Goal: Task Accomplishment & Management: Complete application form

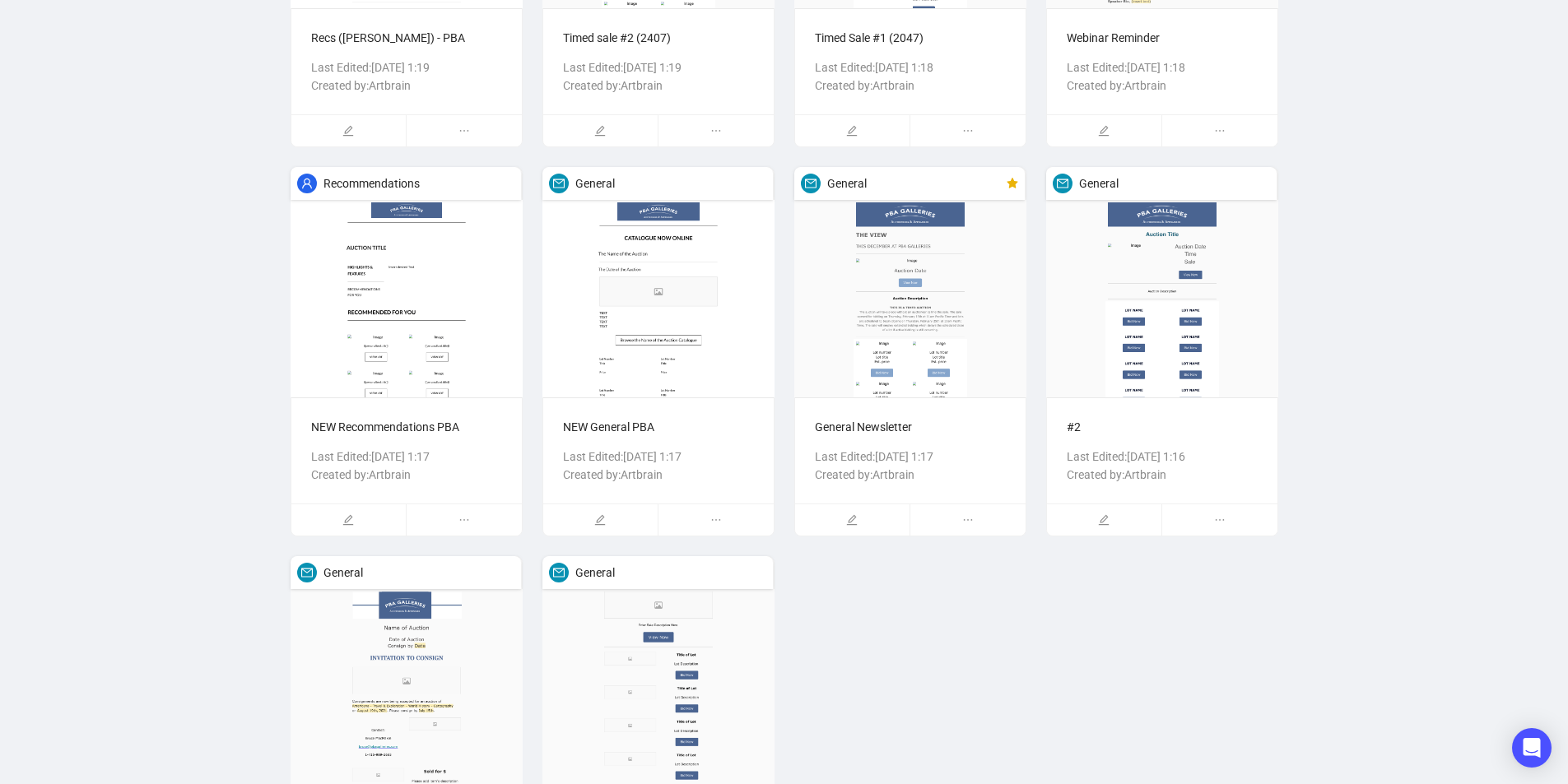
scroll to position [1478, 0]
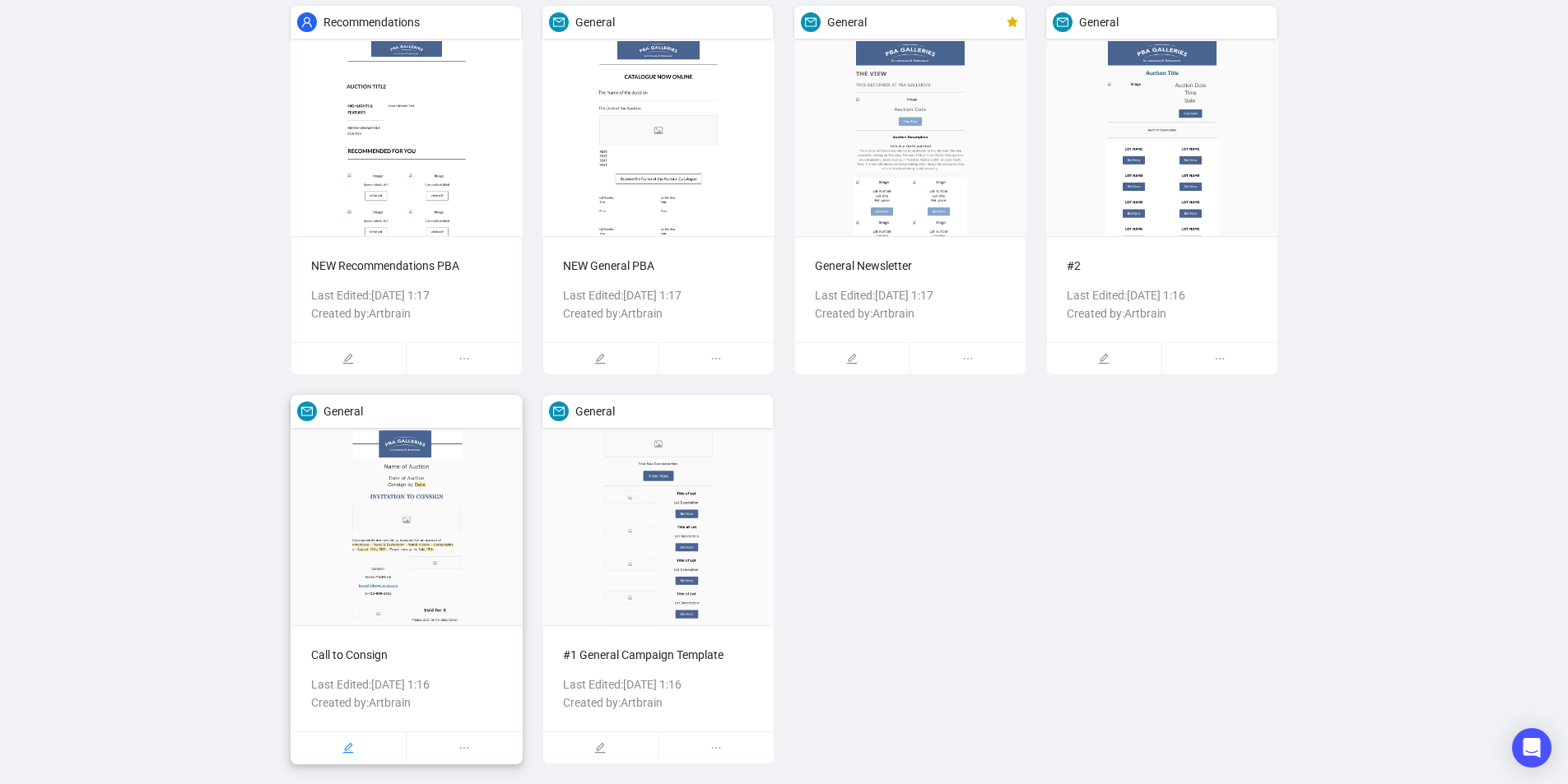
click at [348, 746] on icon "edit" at bounding box center [348, 748] width 12 height 12
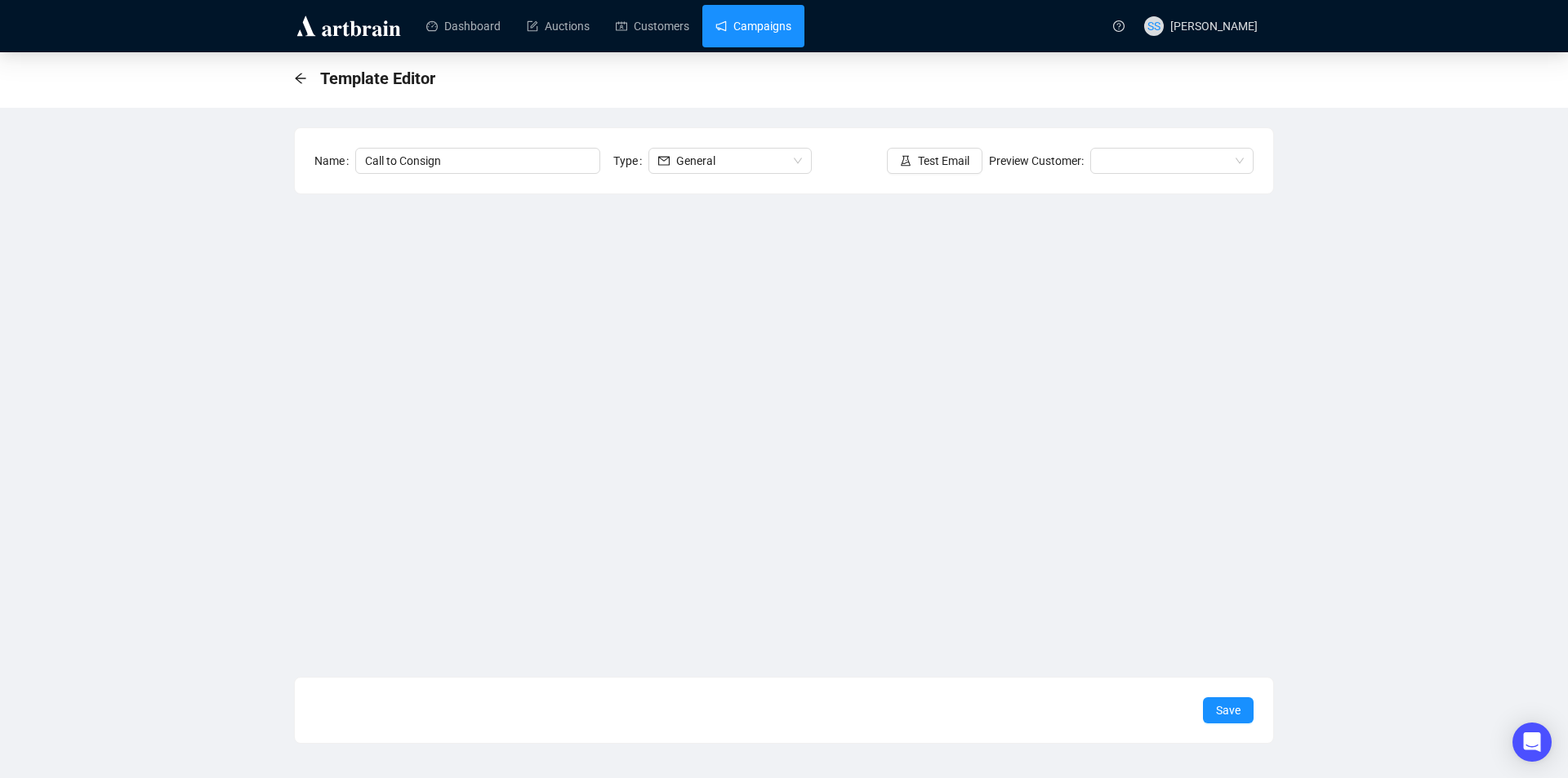
click at [766, 22] on link "Campaigns" at bounding box center [753, 25] width 76 height 42
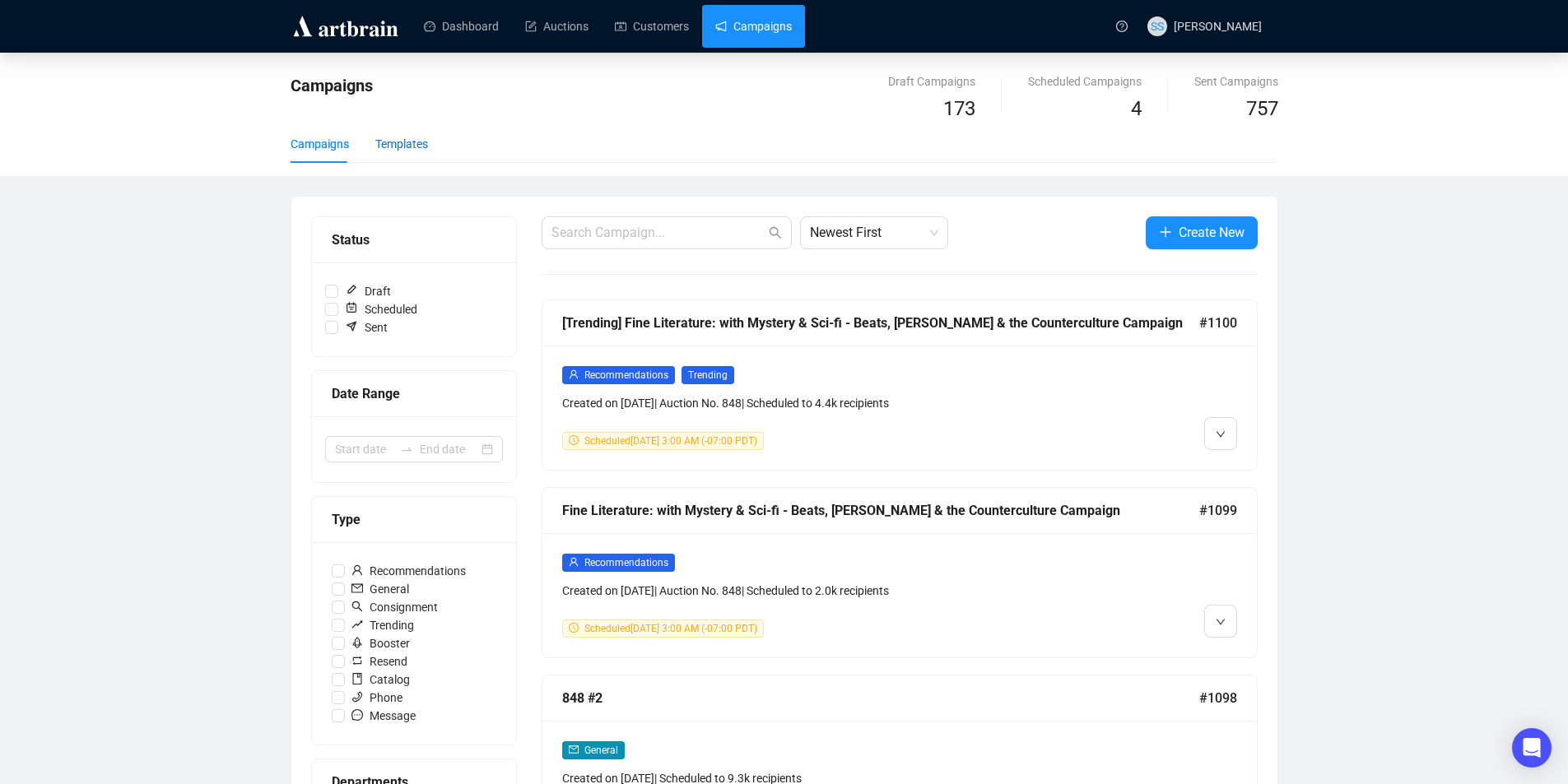
click at [411, 140] on div "Templates" at bounding box center [402, 144] width 53 height 18
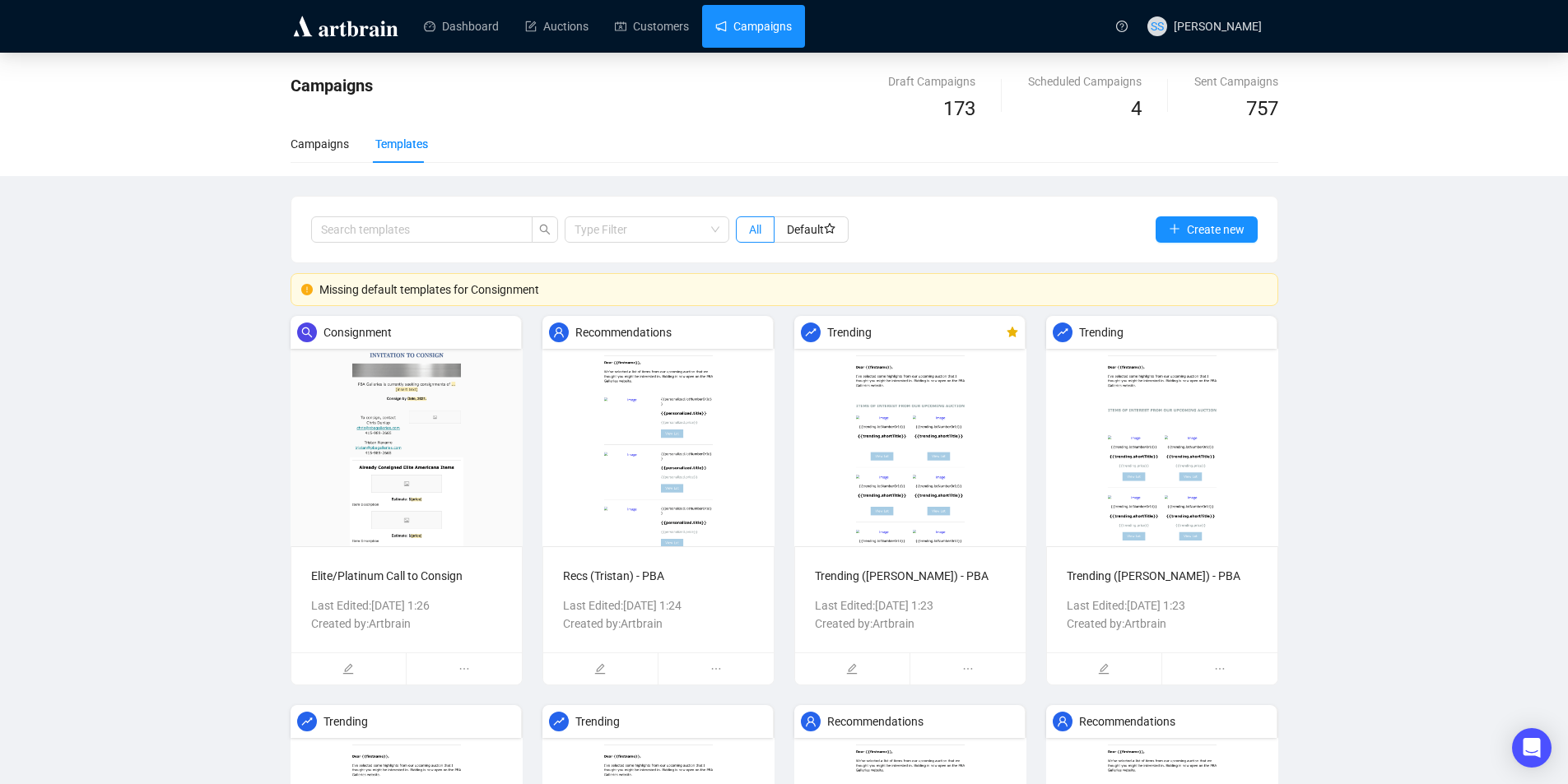
drag, startPoint x: 340, startPoint y: 663, endPoint x: 341, endPoint y: 652, distance: 11.0
click at [341, 663] on div at bounding box center [348, 669] width 114 height 32
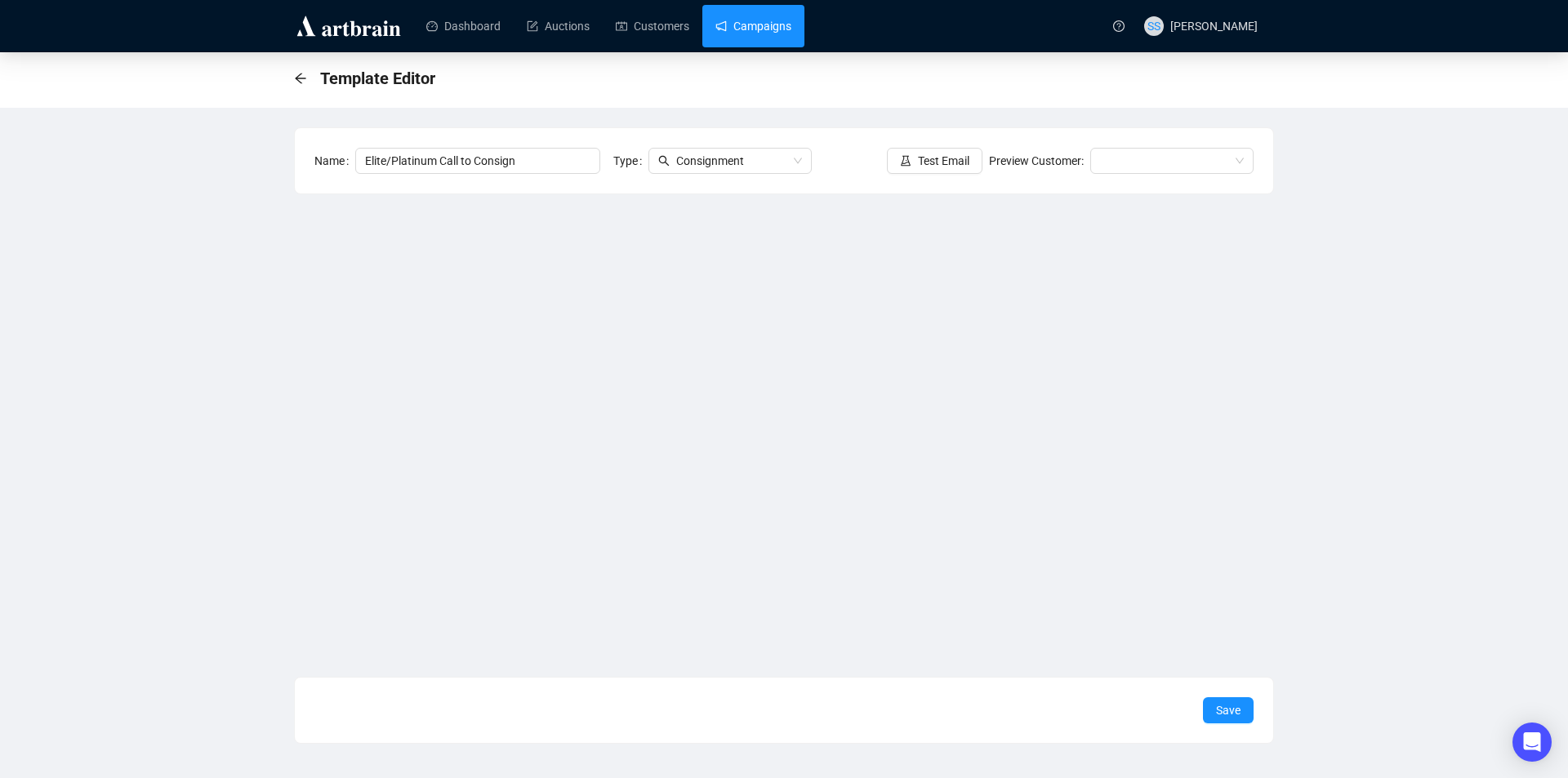
click at [727, 28] on link "Campaigns" at bounding box center [753, 25] width 76 height 42
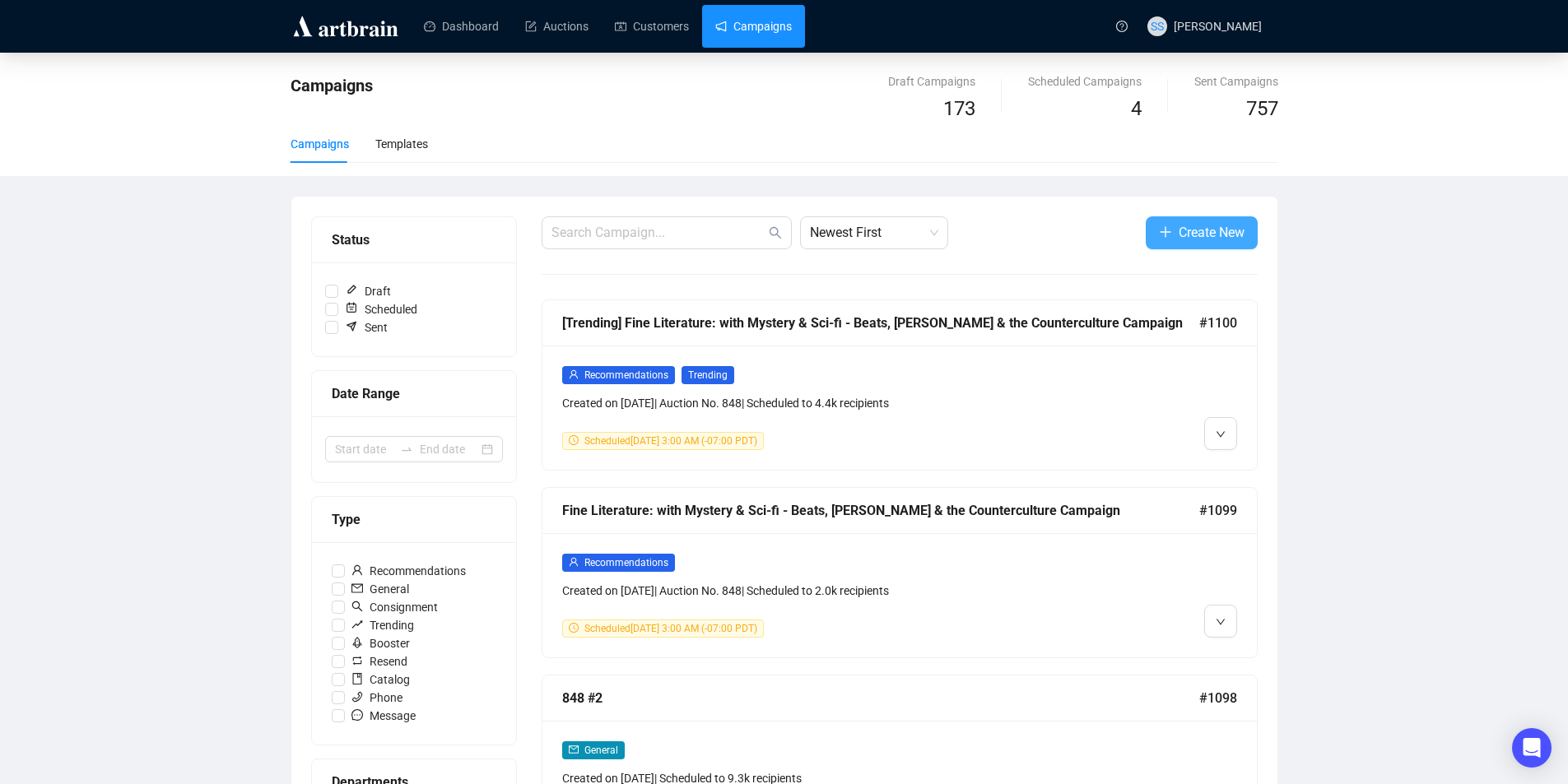
click at [1211, 239] on span "Create New" at bounding box center [1211, 232] width 66 height 21
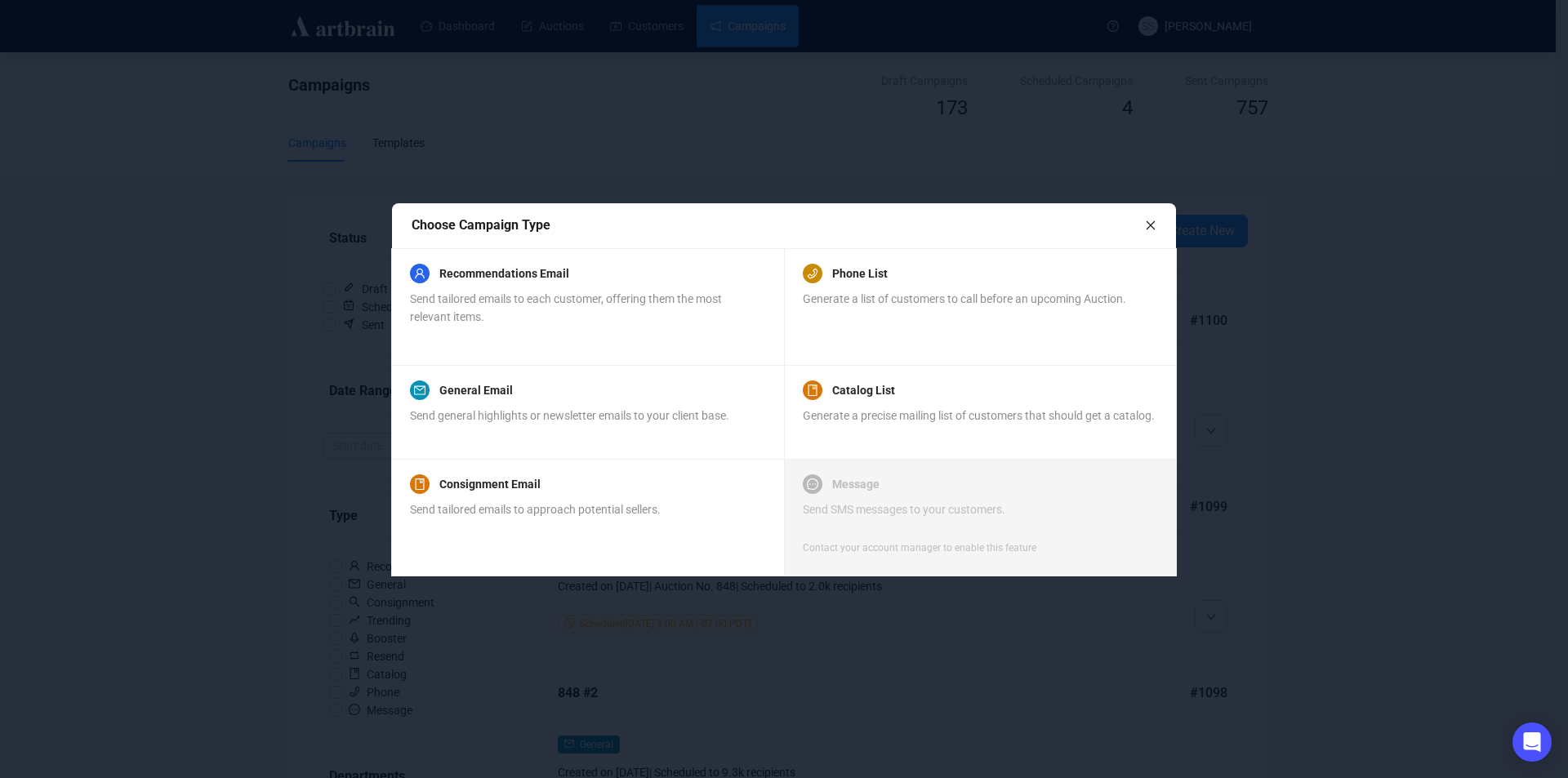
click at [464, 492] on link "Consignment Email" at bounding box center [489, 484] width 102 height 20
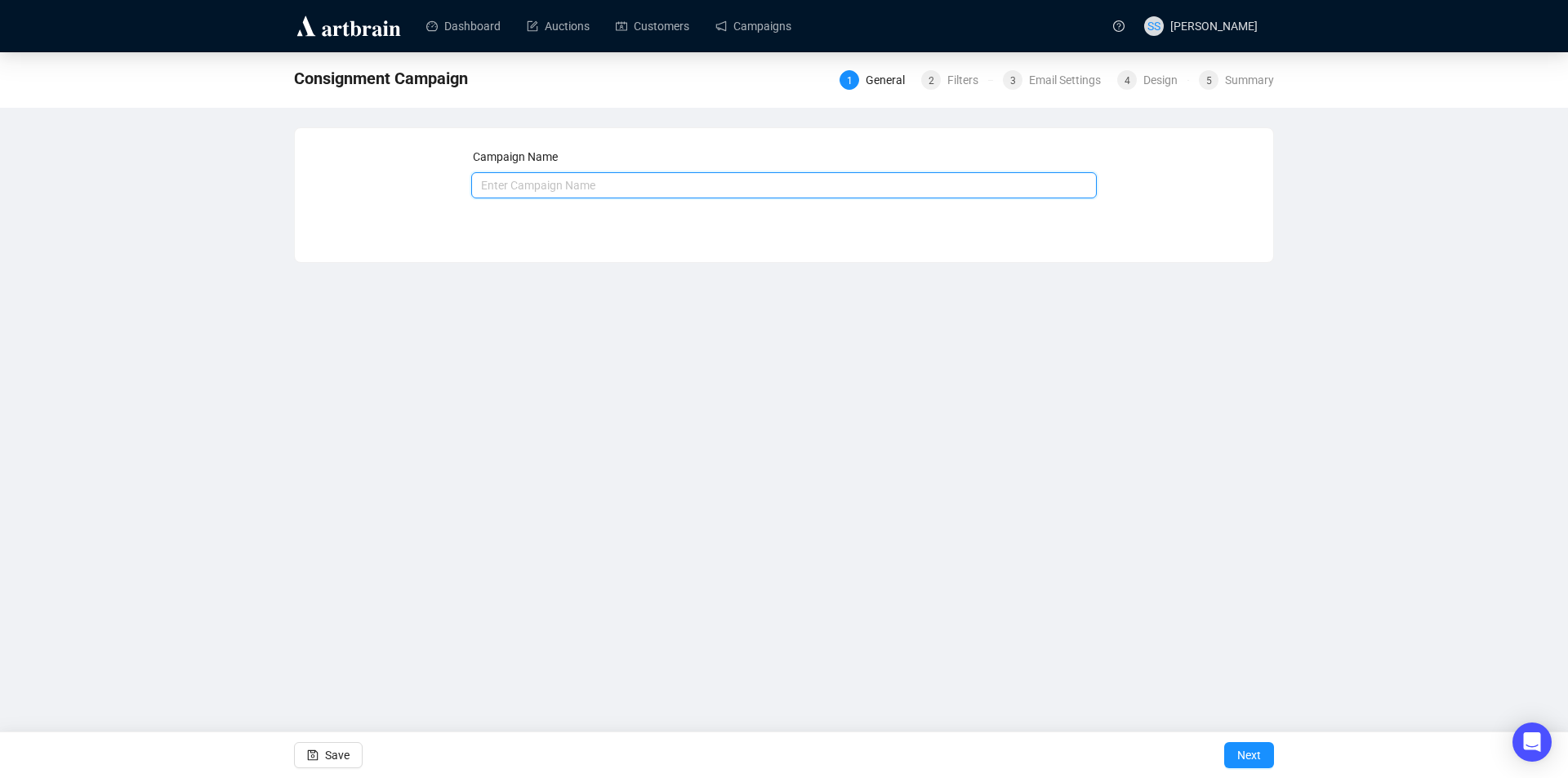
click at [589, 191] on input "text" at bounding box center [784, 185] width 626 height 26
type input "846 post-sale"
click at [1235, 752] on button "Next" at bounding box center [1249, 755] width 49 height 26
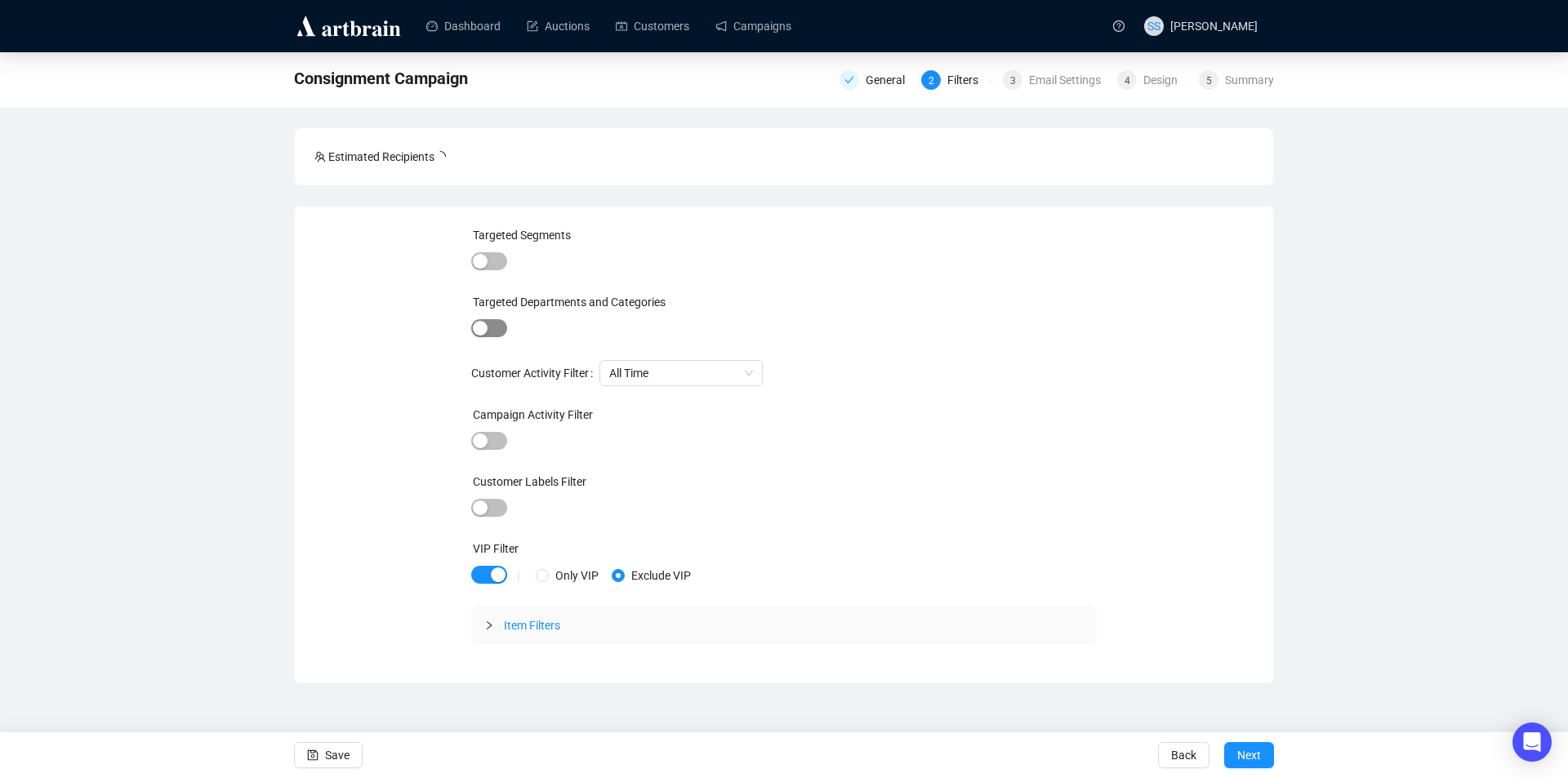
click at [497, 328] on span "button" at bounding box center [489, 328] width 36 height 18
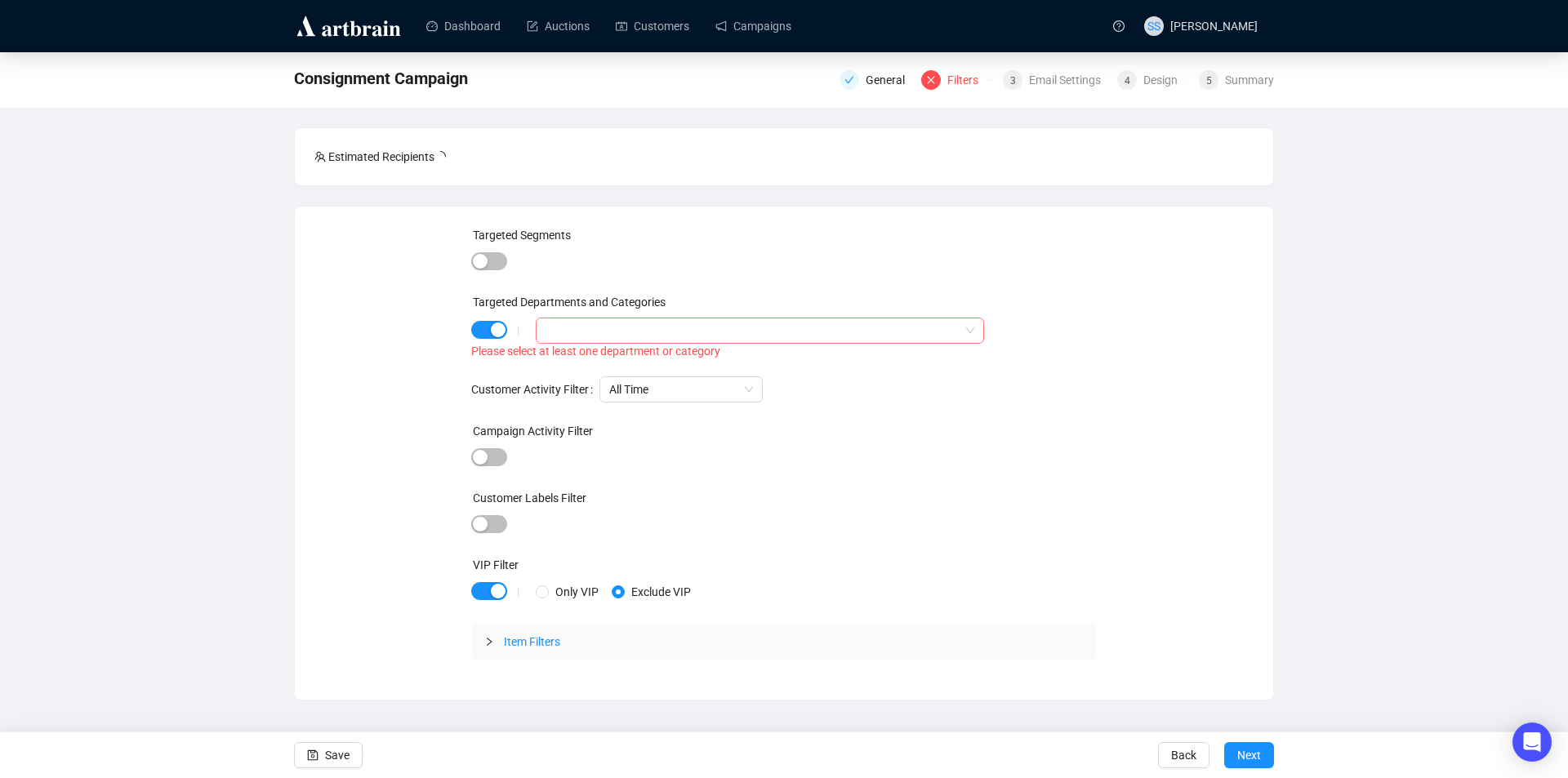
click at [589, 329] on div at bounding box center [751, 330] width 425 height 22
click at [501, 256] on span "button" at bounding box center [489, 262] width 36 height 18
click at [549, 258] on input "search" at bounding box center [547, 264] width 4 height 20
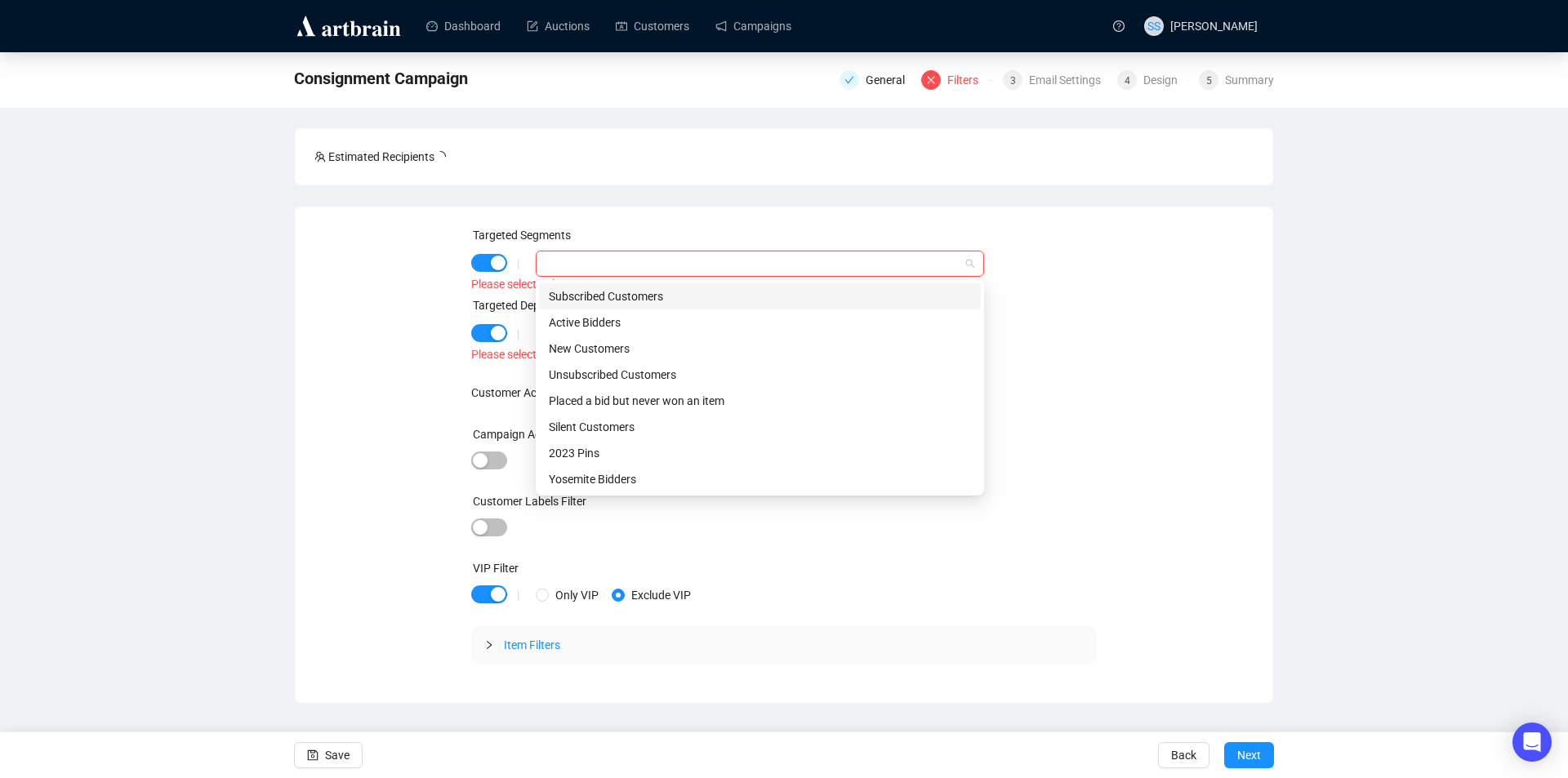
click at [561, 299] on div "Subscribed Customers" at bounding box center [759, 297] width 422 height 18
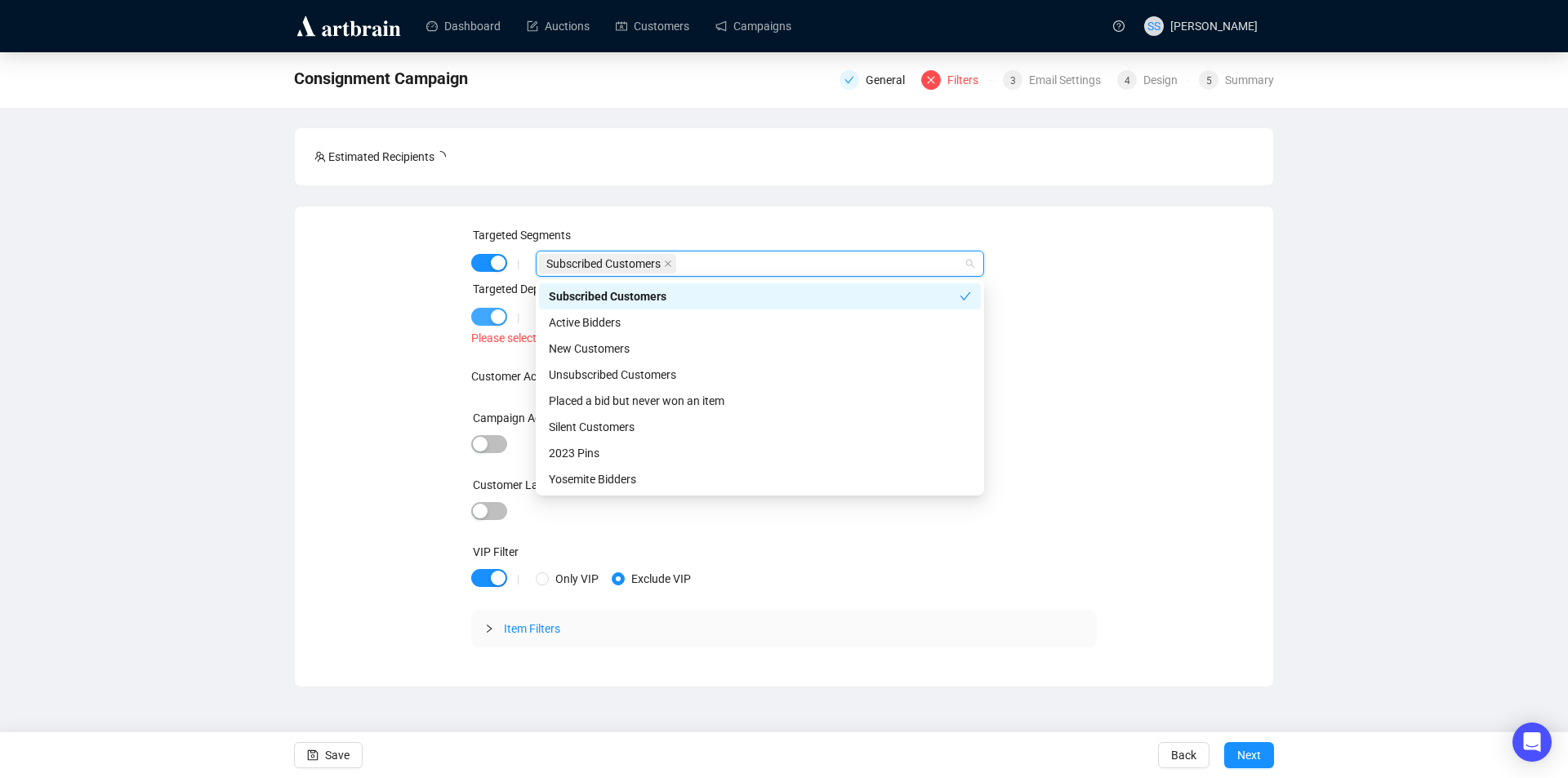
click at [475, 315] on span "button" at bounding box center [489, 317] width 36 height 18
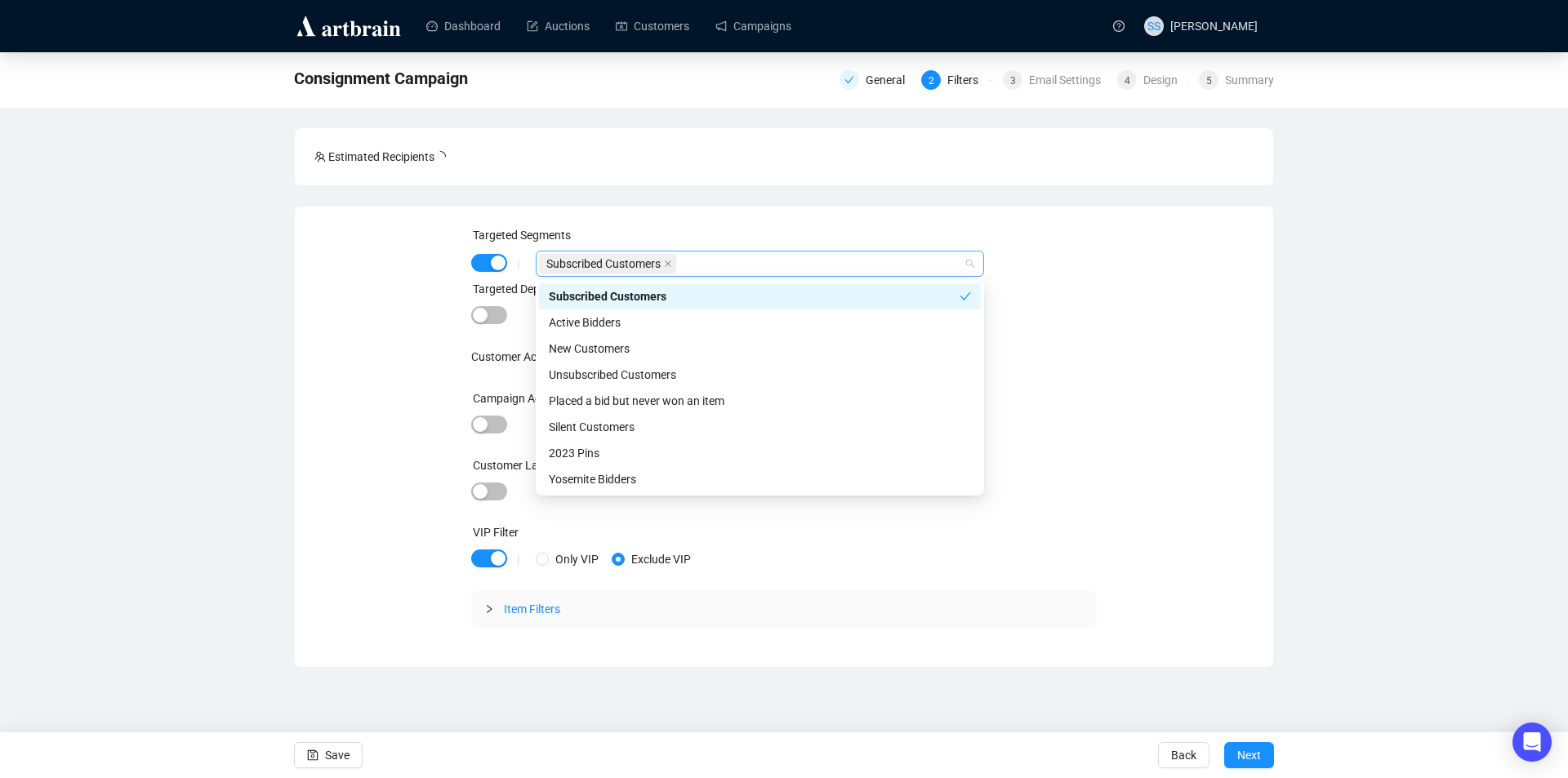
click at [700, 260] on div "Subscribed Customers" at bounding box center [751, 264] width 425 height 22
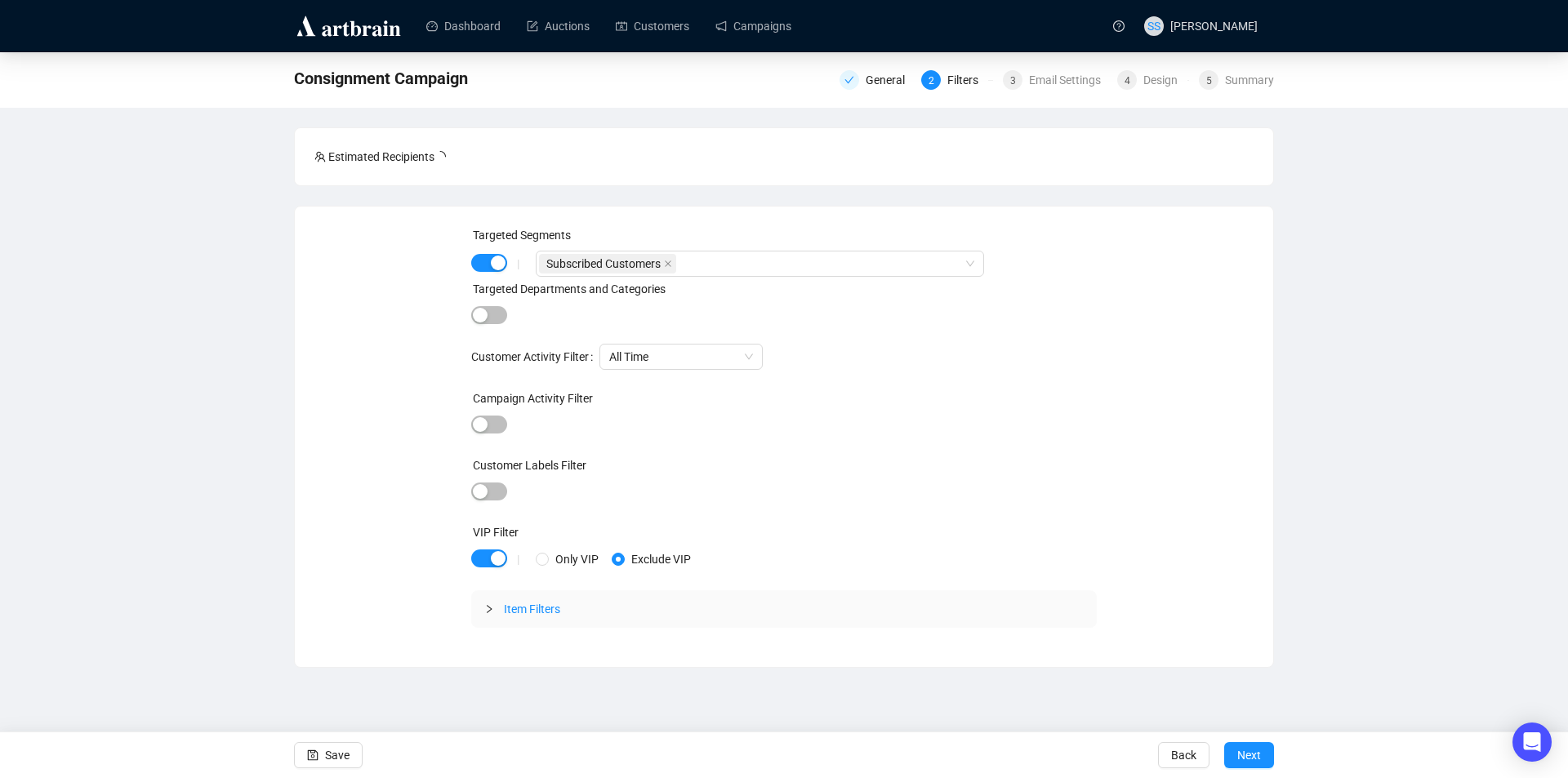
click at [359, 350] on div "Targeted Segments | Subscribed Customers Targeted Departments and Categories Cu…" at bounding box center [784, 436] width 939 height 421
click at [1247, 757] on span "Next" at bounding box center [1249, 755] width 23 height 46
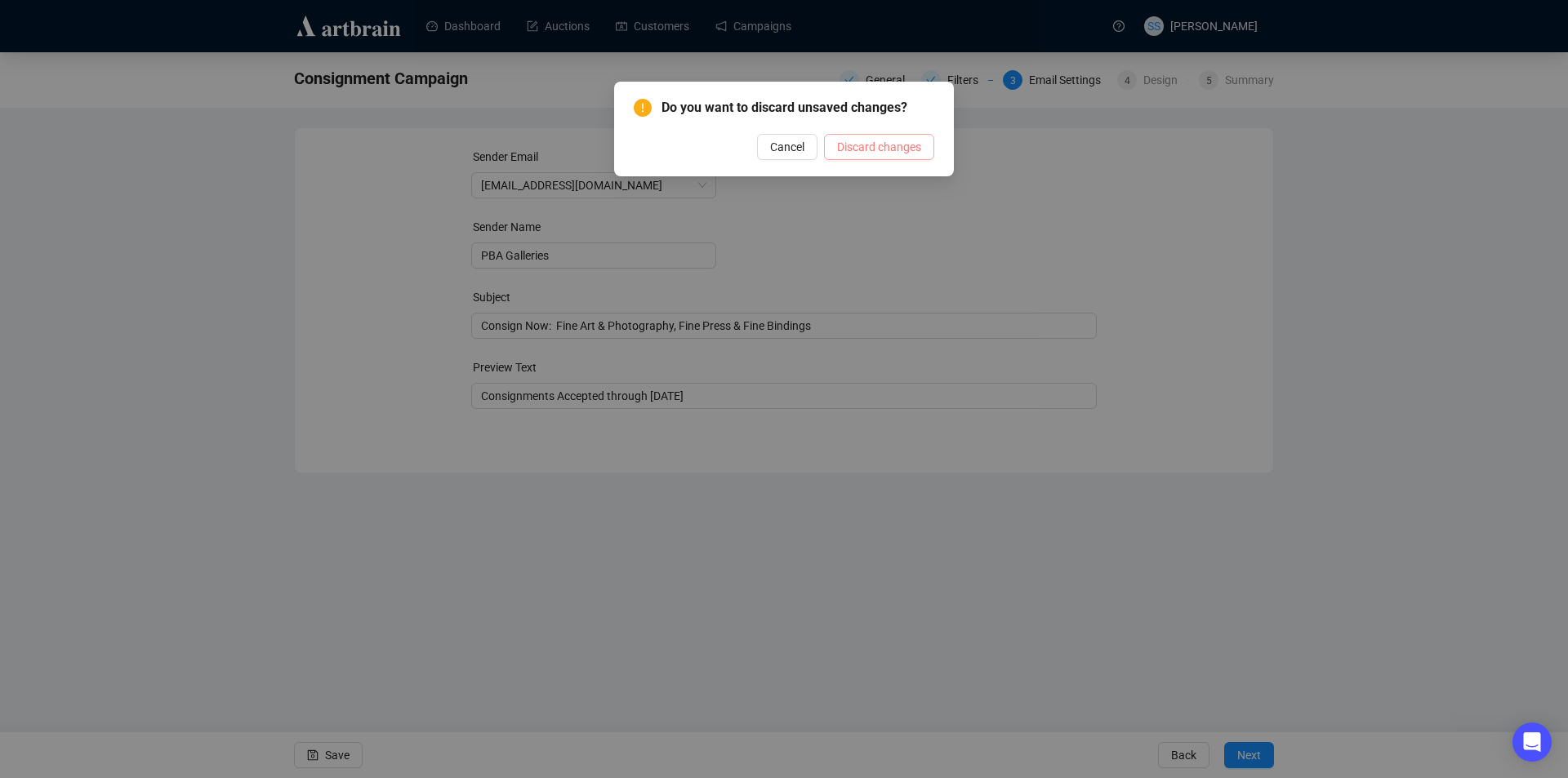
click at [851, 150] on span "Discard changes" at bounding box center [880, 147] width 85 height 18
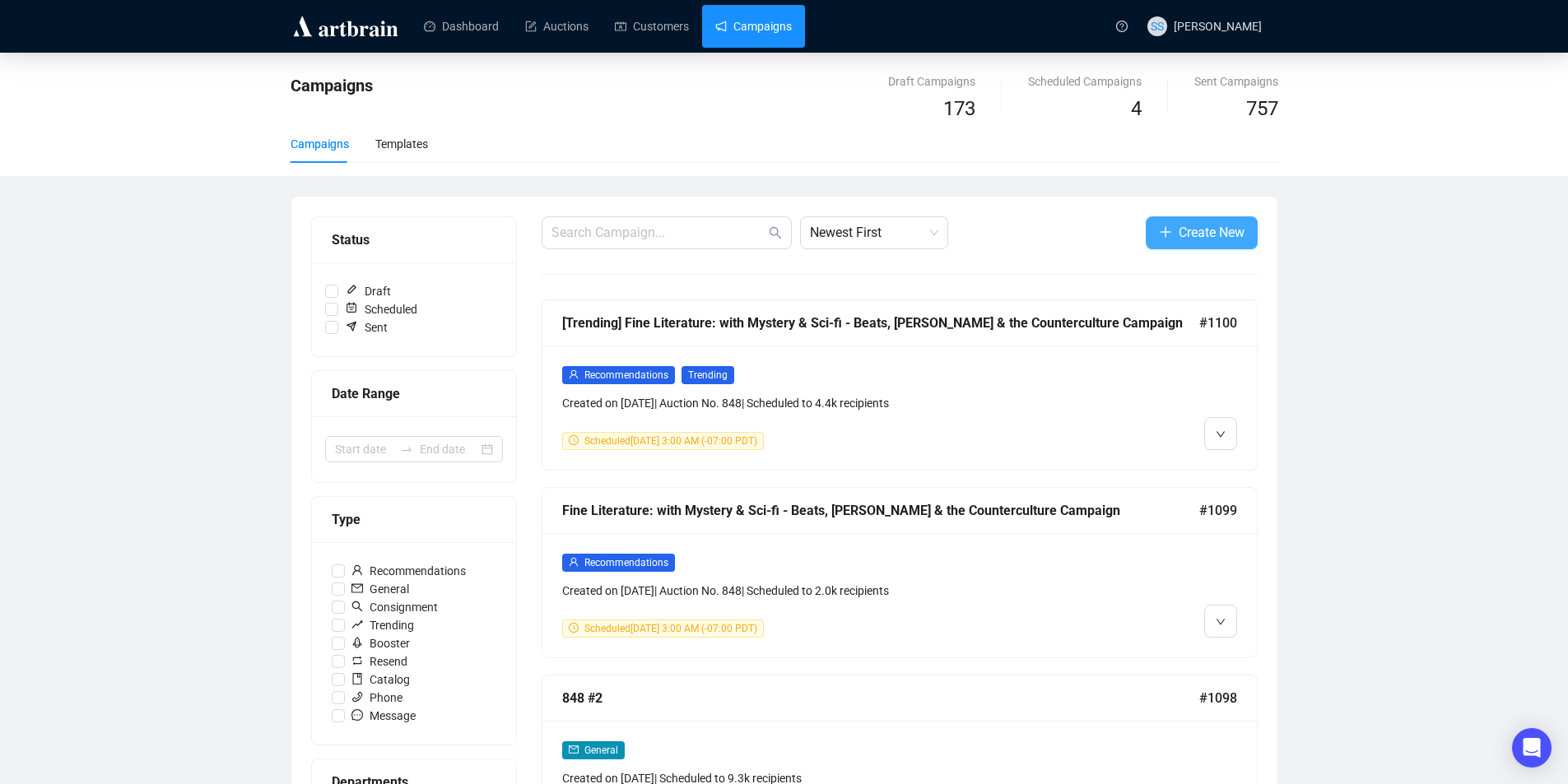
click at [1225, 238] on span "Create New" at bounding box center [1211, 232] width 66 height 21
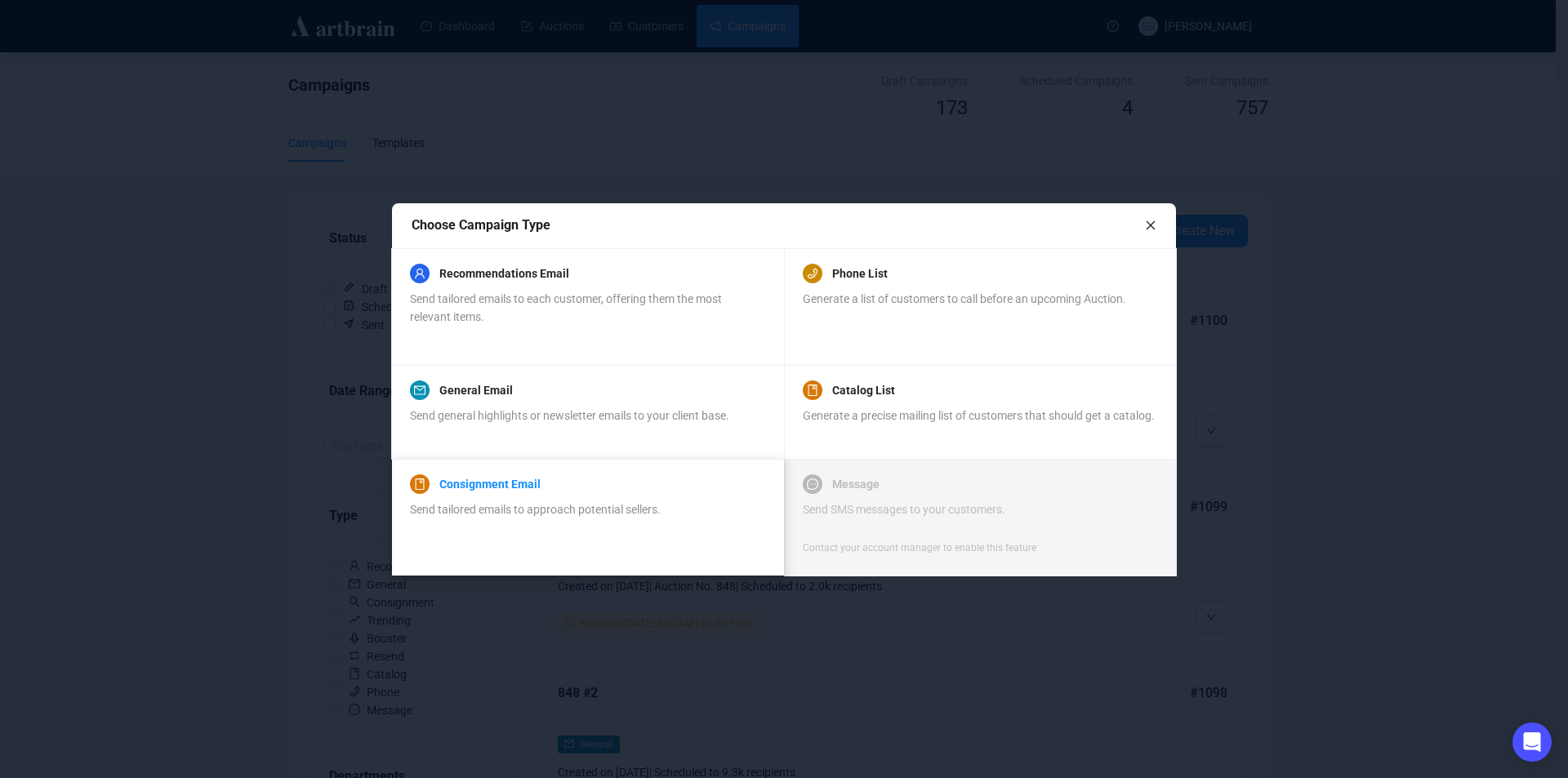
click at [467, 485] on link "Consignment Email" at bounding box center [489, 484] width 102 height 20
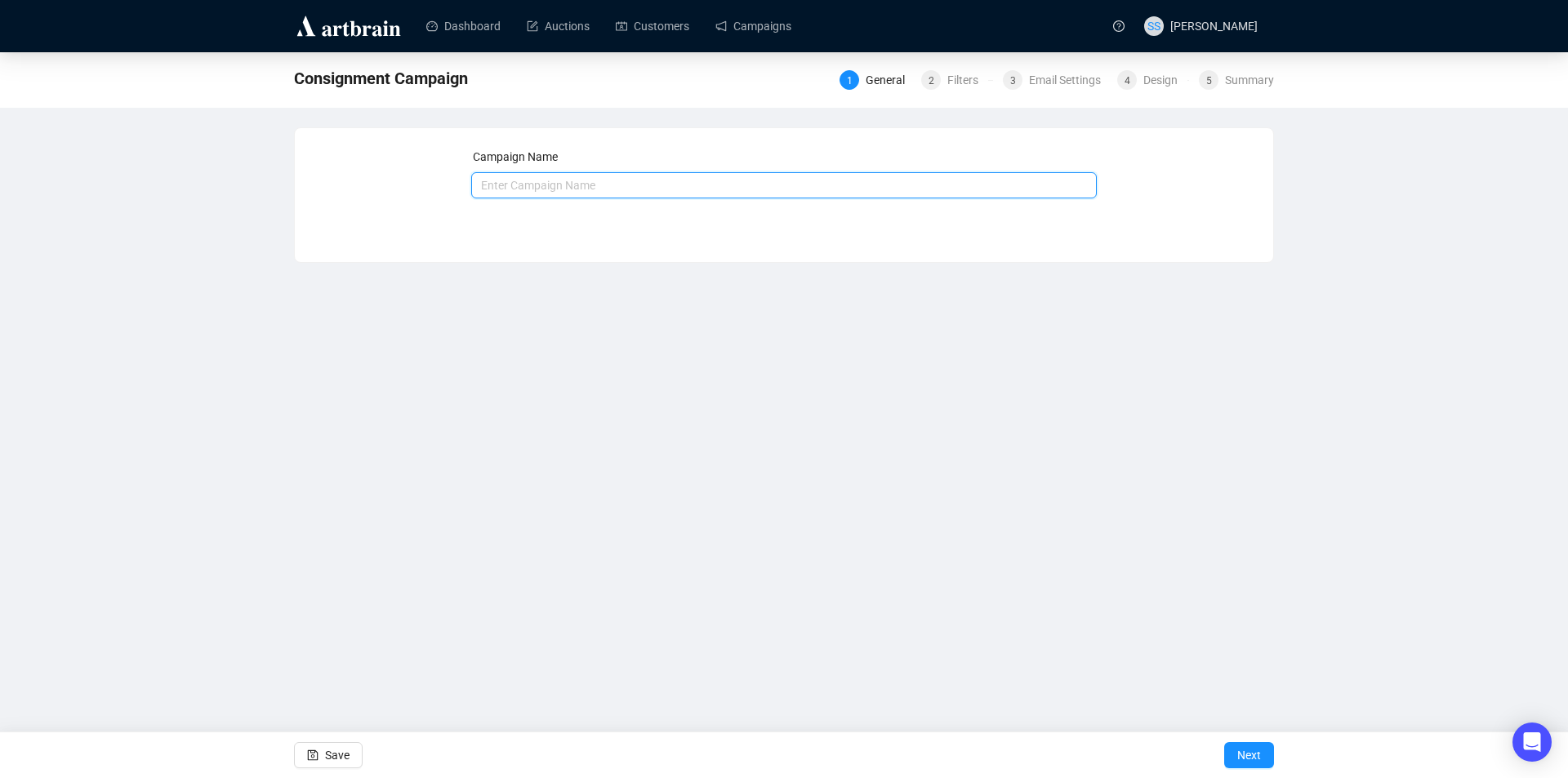
click at [539, 188] on input "text" at bounding box center [784, 185] width 626 height 26
type input "846 post-sale"
click at [1244, 754] on span "Next" at bounding box center [1249, 755] width 23 height 46
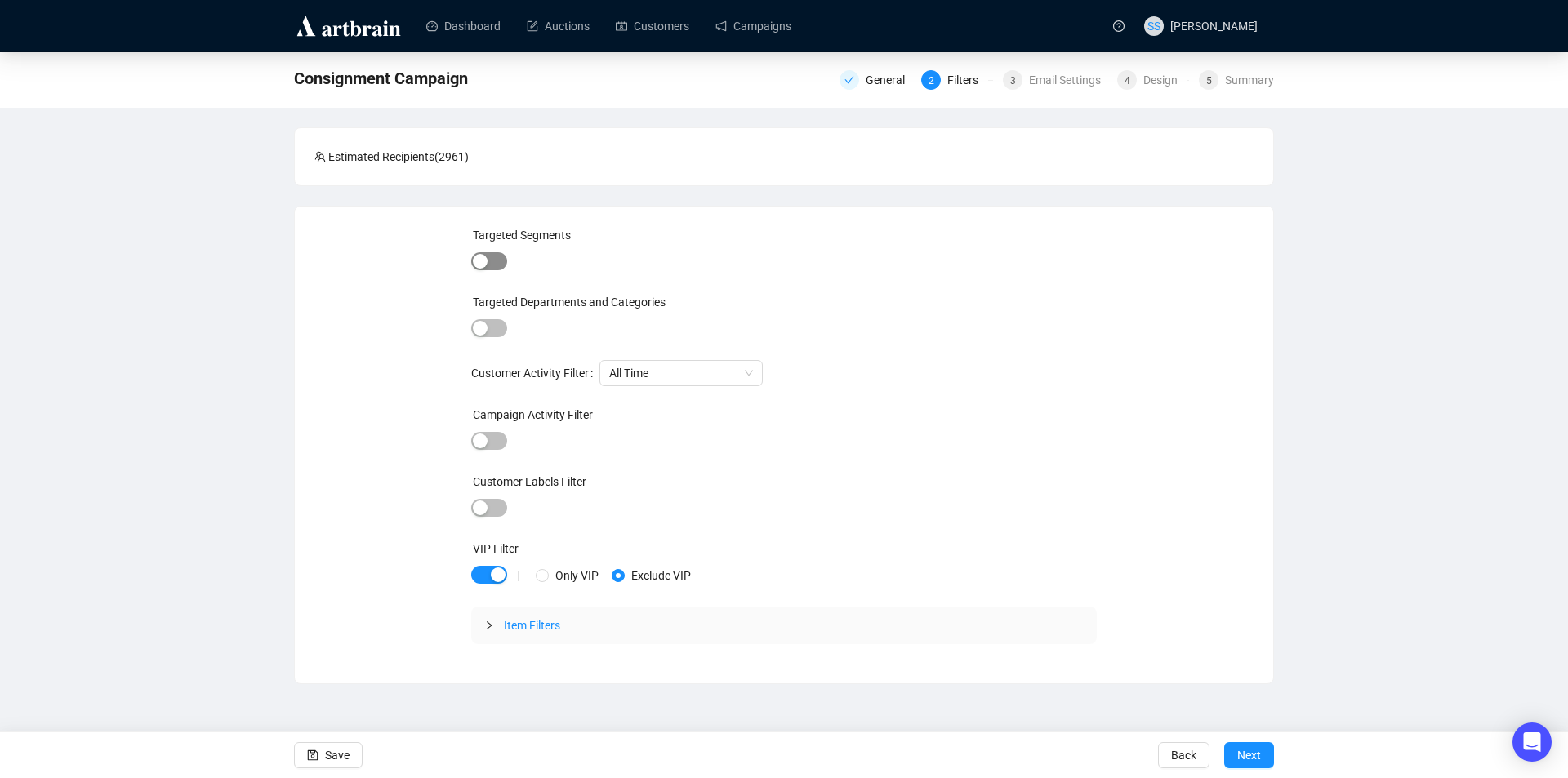
click at [498, 261] on span "button" at bounding box center [489, 262] width 36 height 18
click at [641, 271] on div at bounding box center [751, 264] width 425 height 22
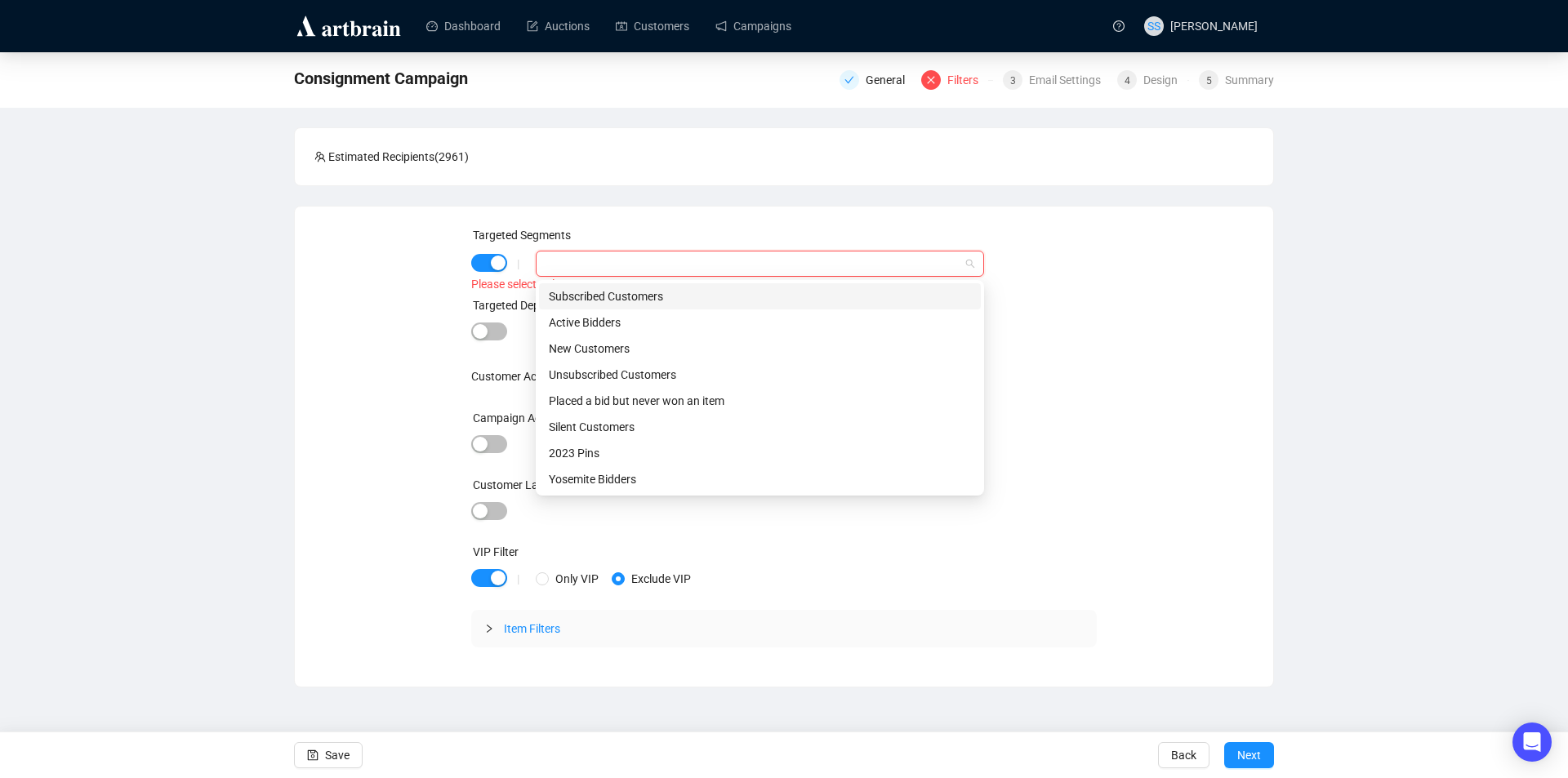
click at [642, 299] on div "Subscribed Customers" at bounding box center [759, 297] width 422 height 18
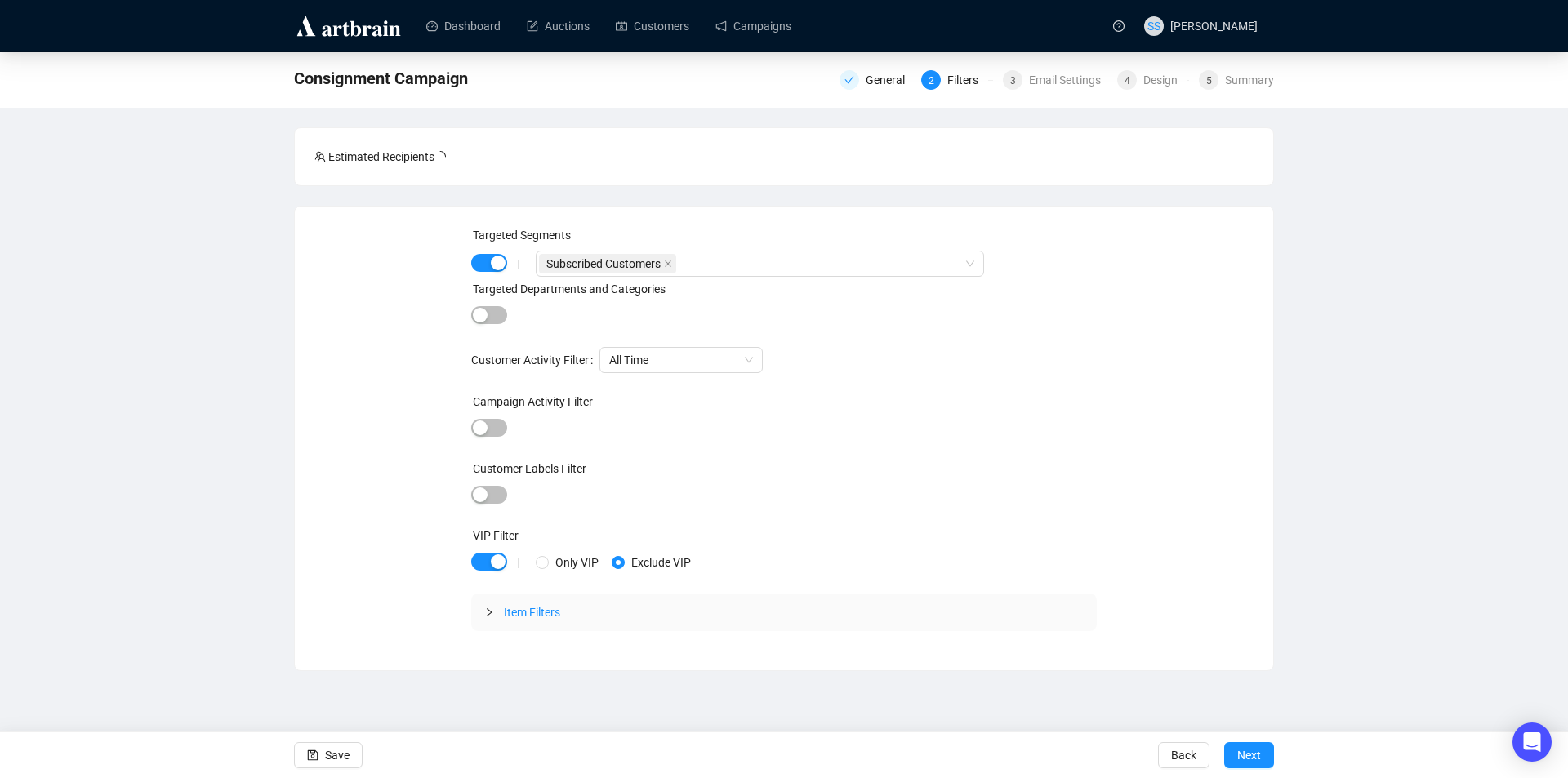
click at [448, 534] on div "Targeted Segments | Subscribed Customers Targeted Departments and Categories Cu…" at bounding box center [784, 438] width 939 height 425
click at [486, 559] on span "button" at bounding box center [489, 562] width 36 height 18
click at [1258, 758] on span "Next" at bounding box center [1249, 755] width 23 height 46
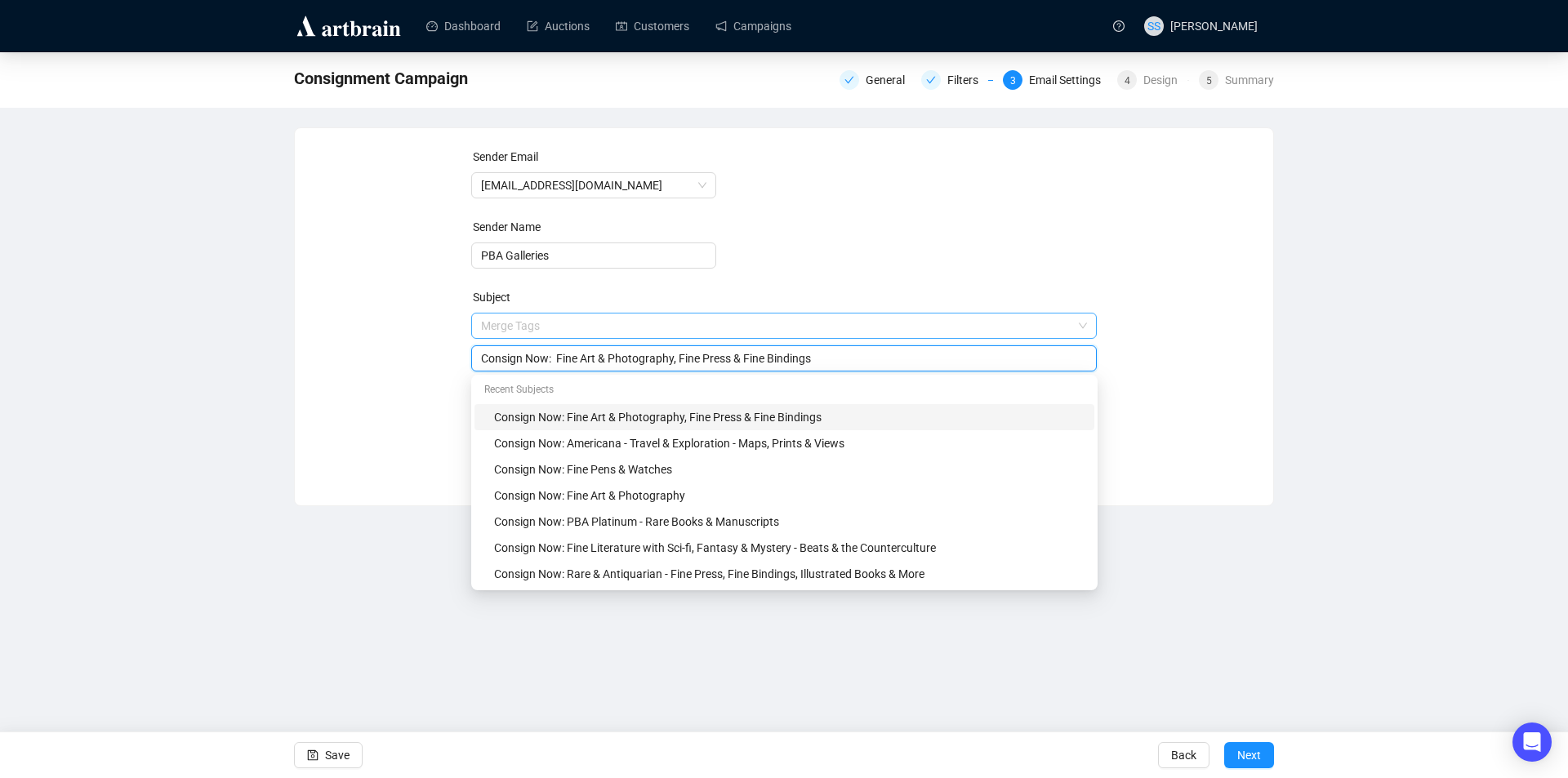
drag, startPoint x: 560, startPoint y: 322, endPoint x: 589, endPoint y: 317, distance: 29.4
click at [589, 319] on span "Merge Tags Consign Now: Fine Art & Photography, Fine Press & Fine Bindings" at bounding box center [784, 342] width 626 height 46
click at [726, 493] on div "Consign Now: Fine Art & Photography" at bounding box center [789, 496] width 590 height 18
type input "Consign Now: Fine Art & Photography"
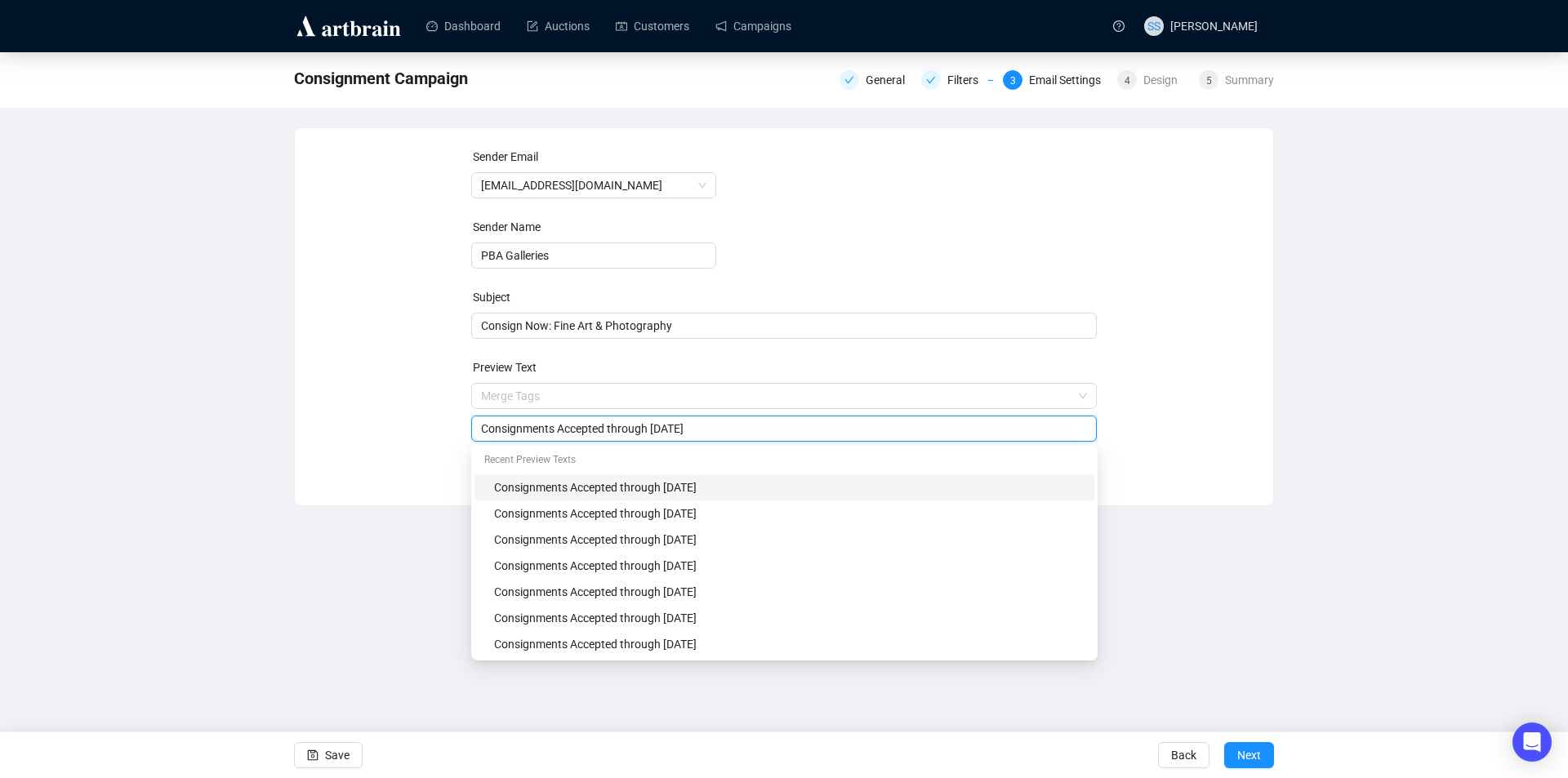
click at [738, 426] on input "Consignments Accepted through [DATE]" at bounding box center [784, 429] width 607 height 18
type input "Consignments Accepted through [DATE]"
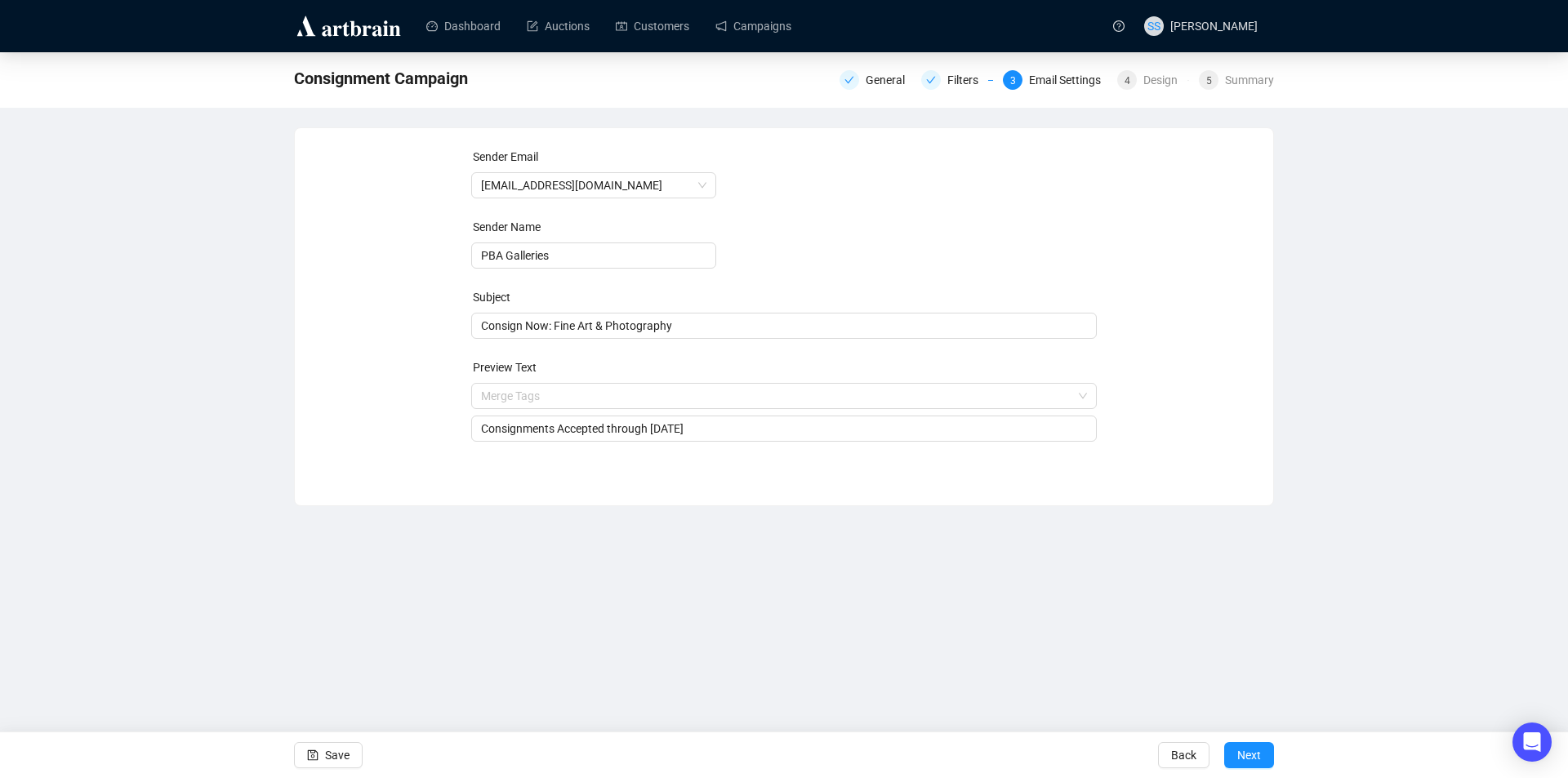
click at [1168, 386] on div "Sender Email [EMAIL_ADDRESS][DOMAIN_NAME] Sender Name PBA Galleries Subject Con…" at bounding box center [784, 304] width 939 height 314
click at [312, 750] on icon "save" at bounding box center [313, 756] width 11 height 11
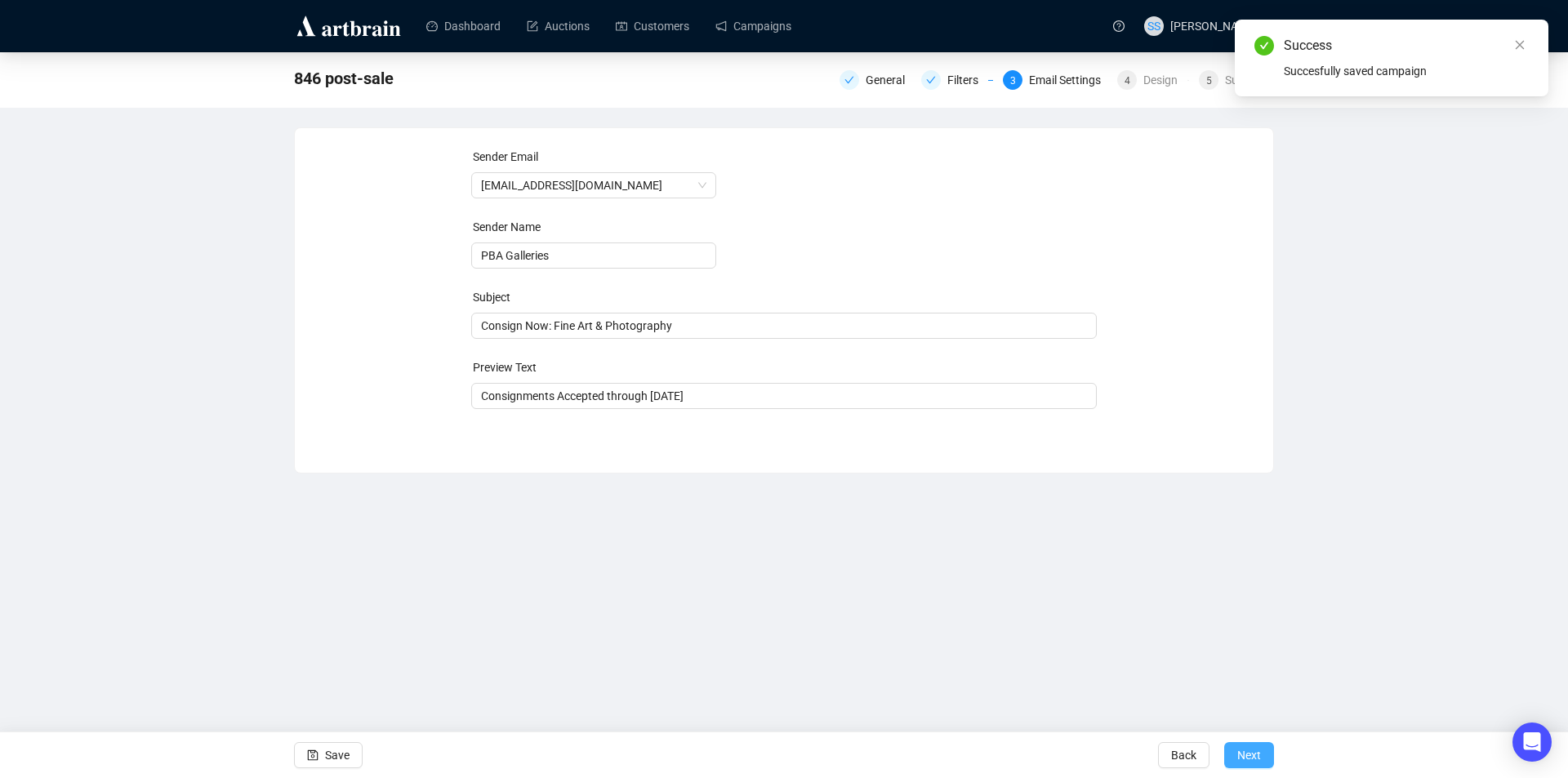
click at [1262, 754] on button "Next" at bounding box center [1249, 755] width 49 height 26
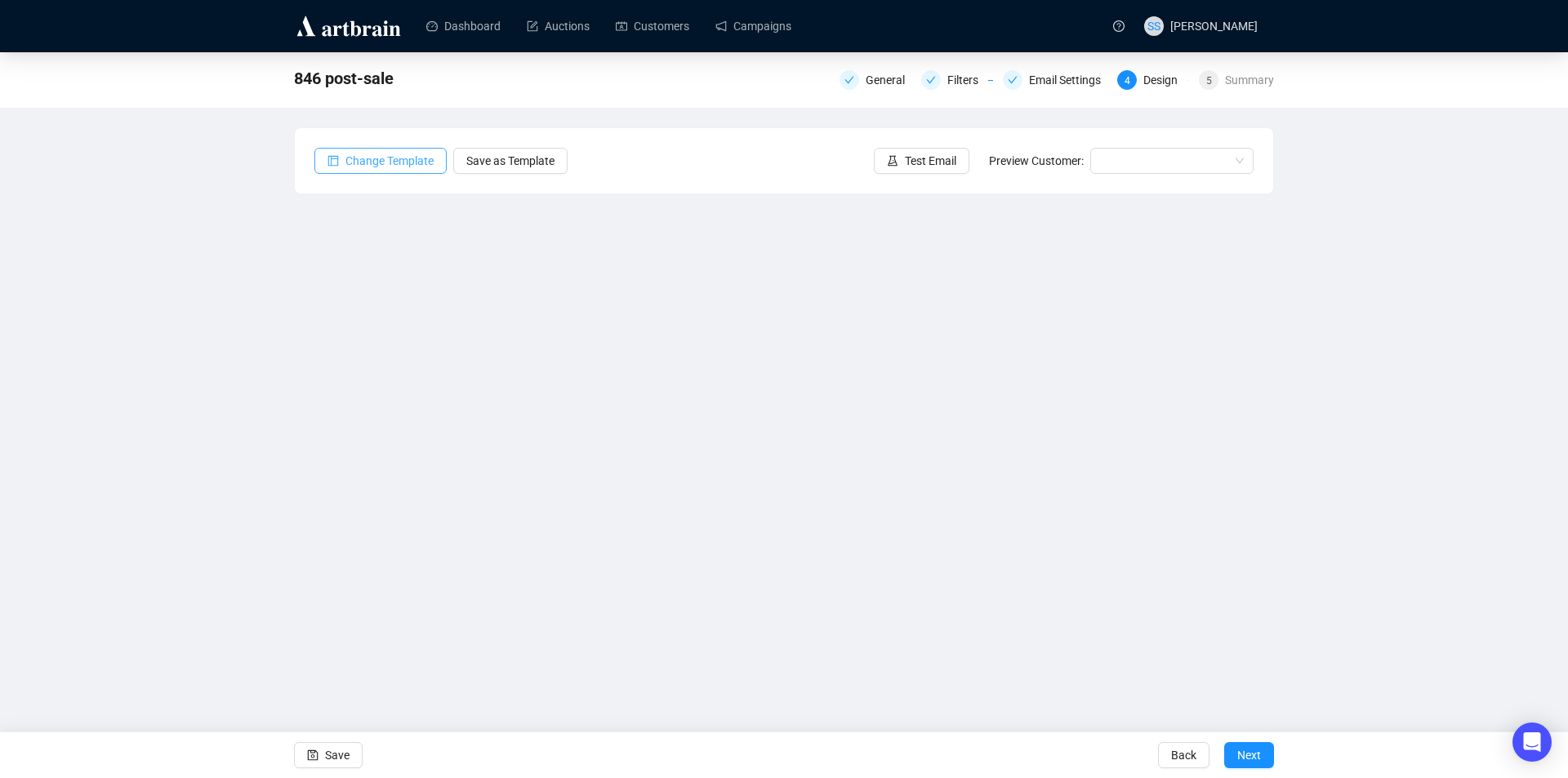
click at [377, 156] on span "Change Template" at bounding box center [390, 161] width 88 height 18
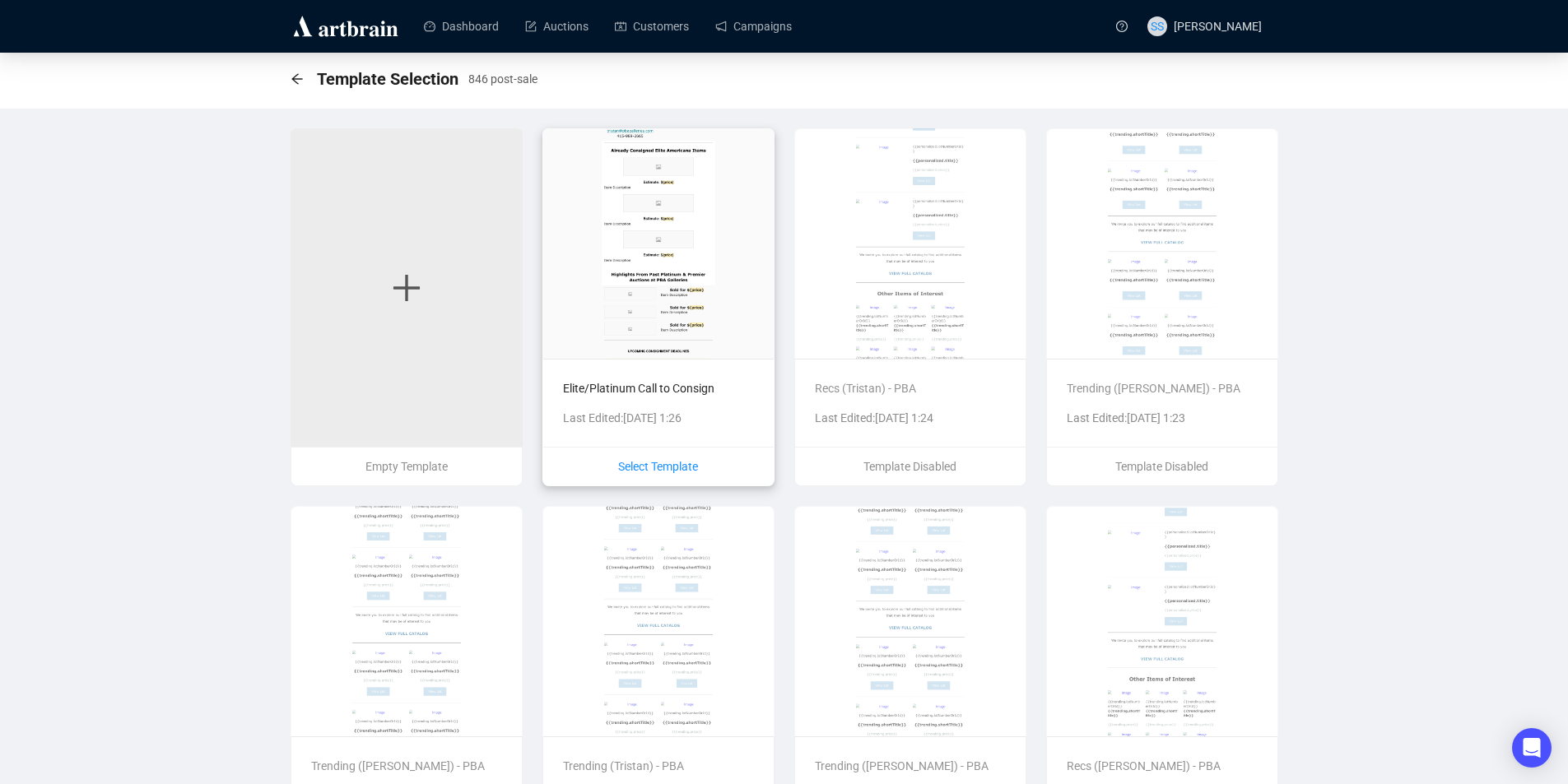
click at [644, 465] on span "Select Template" at bounding box center [658, 467] width 80 height 14
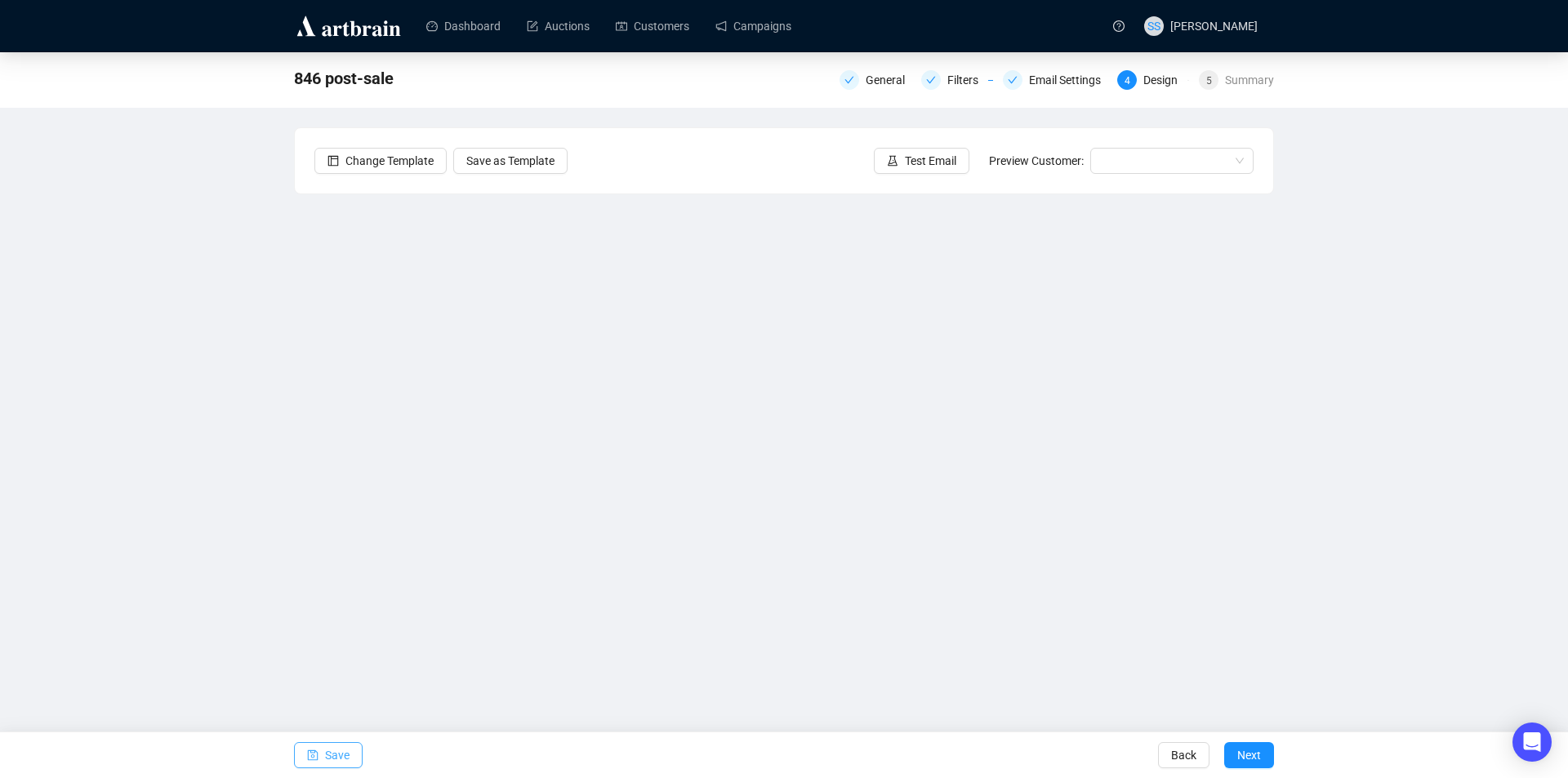
click at [332, 761] on span "Save" at bounding box center [336, 755] width 24 height 46
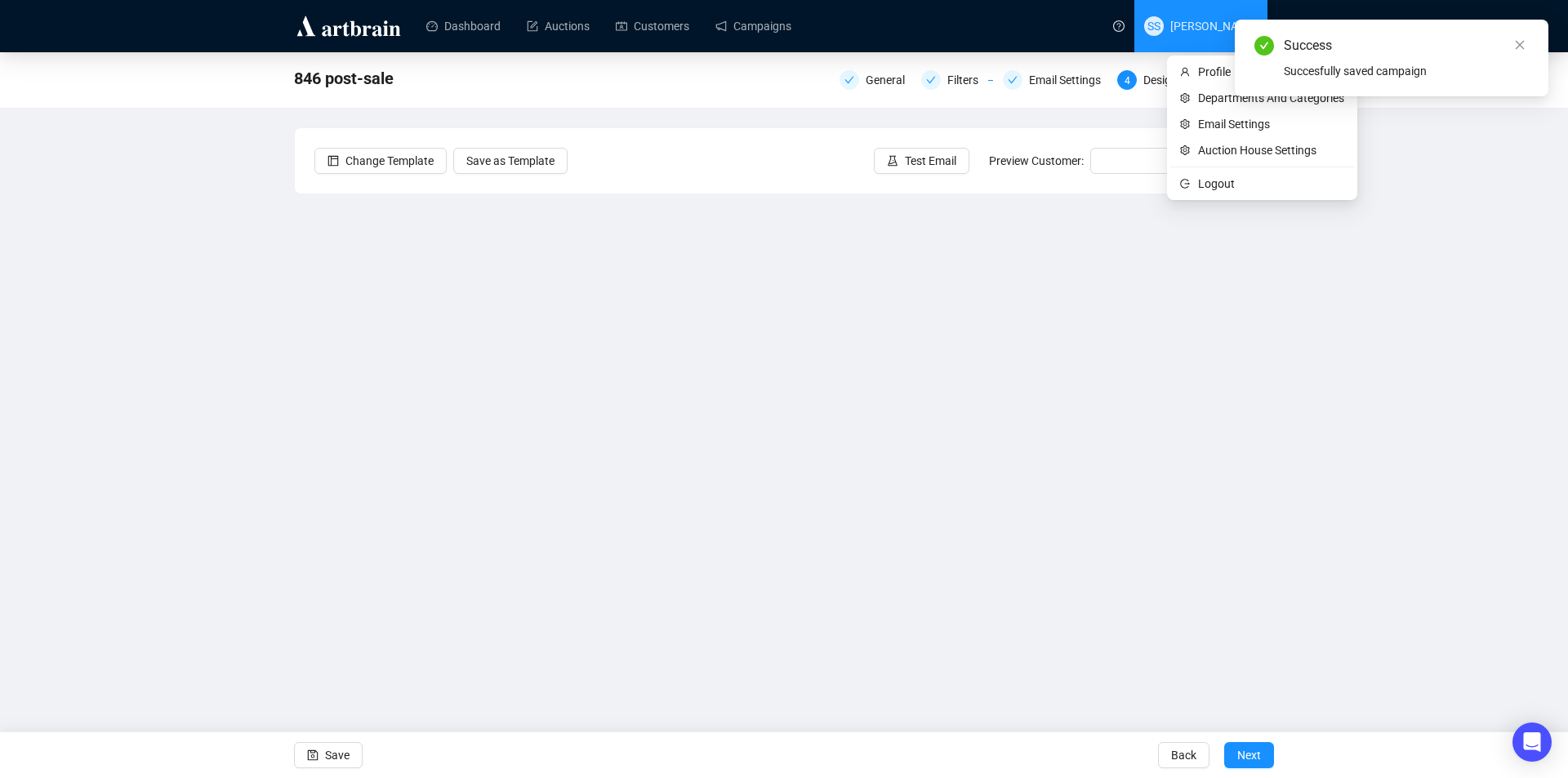
click at [1211, 20] on span "[PERSON_NAME]" at bounding box center [1214, 26] width 87 height 13
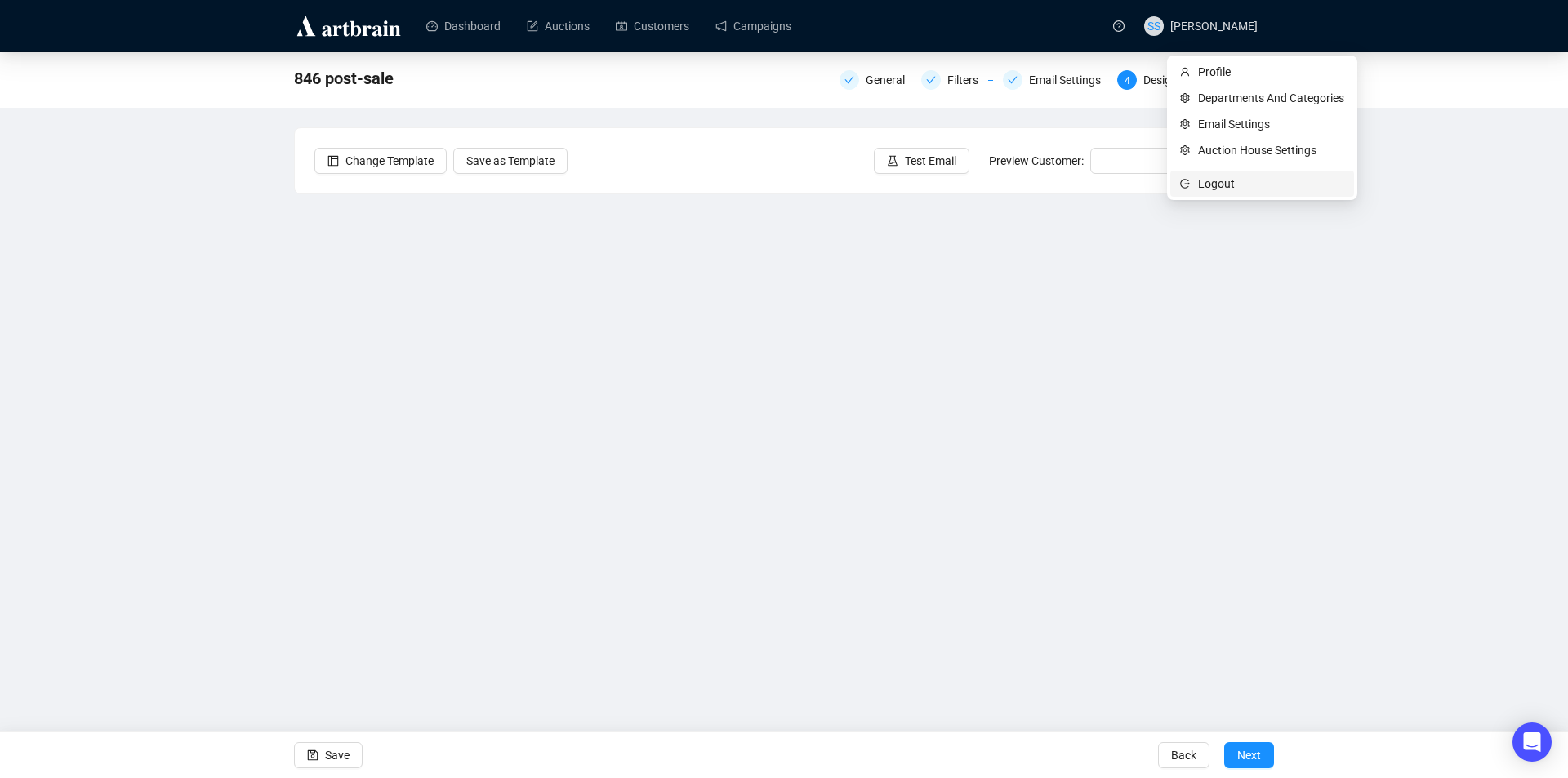
click at [1214, 180] on span "Logout" at bounding box center [1271, 183] width 147 height 18
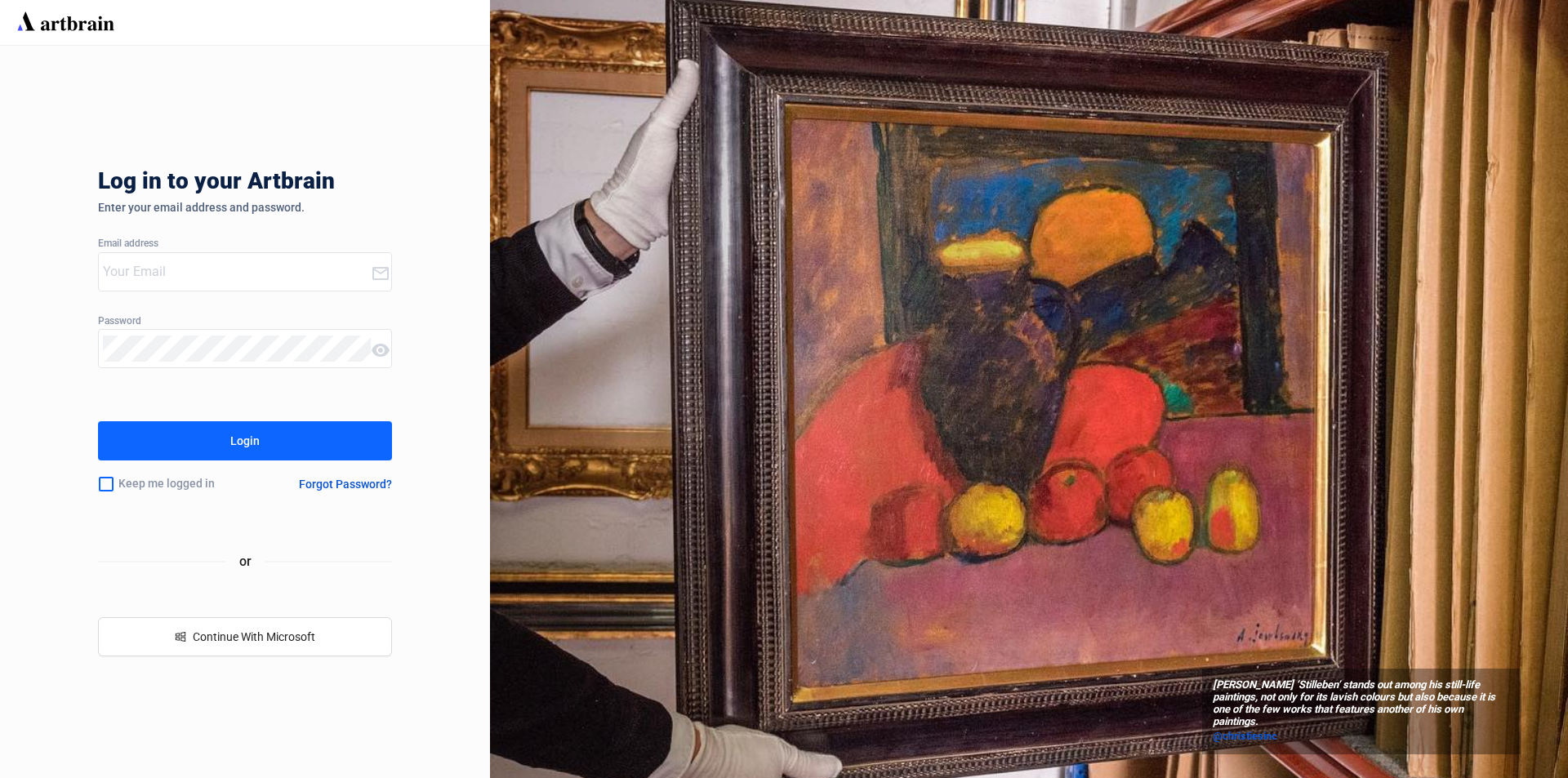
type input "[PERSON_NAME][EMAIL_ADDRESS][DOMAIN_NAME]"
